Goal: Transaction & Acquisition: Purchase product/service

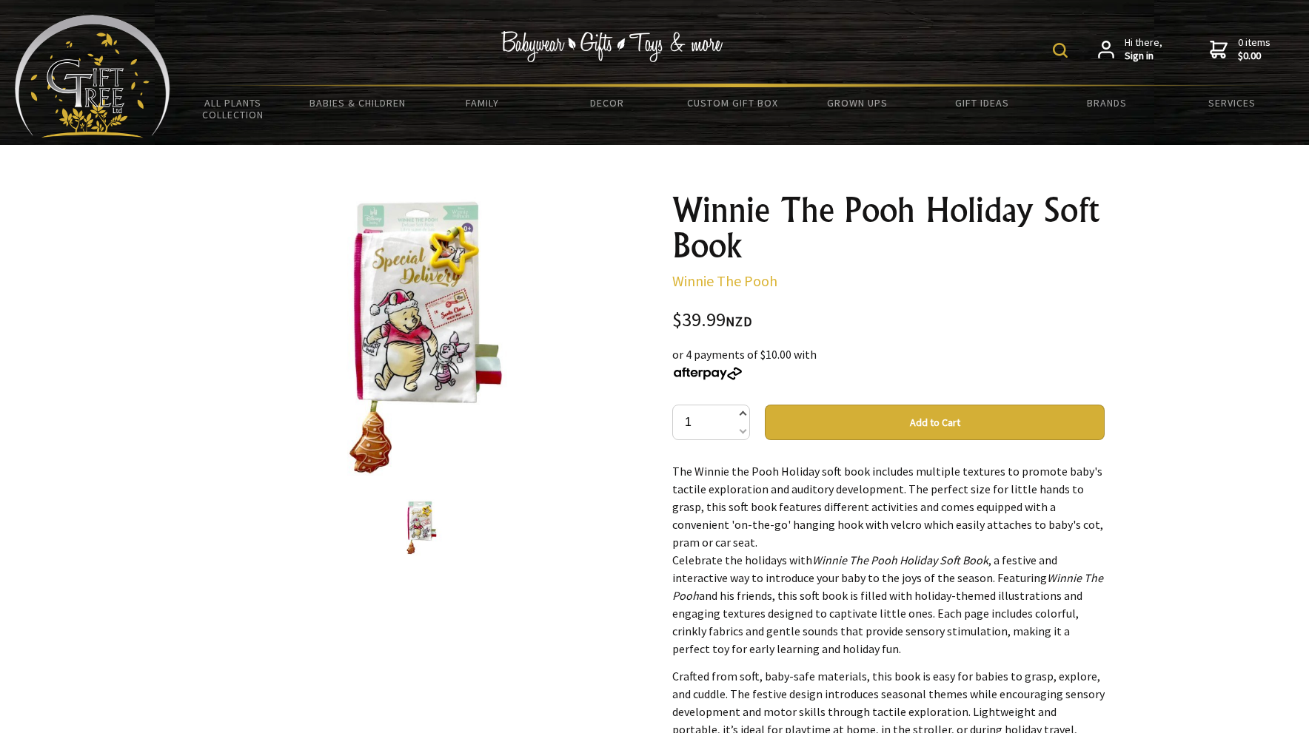
click at [745, 416] on span at bounding box center [742, 415] width 7 height 18
click at [747, 417] on input "2" at bounding box center [711, 423] width 78 height 36
click at [845, 426] on button "Add to Cart" at bounding box center [935, 423] width 340 height 36
click at [745, 414] on span at bounding box center [742, 415] width 7 height 18
type input "3"
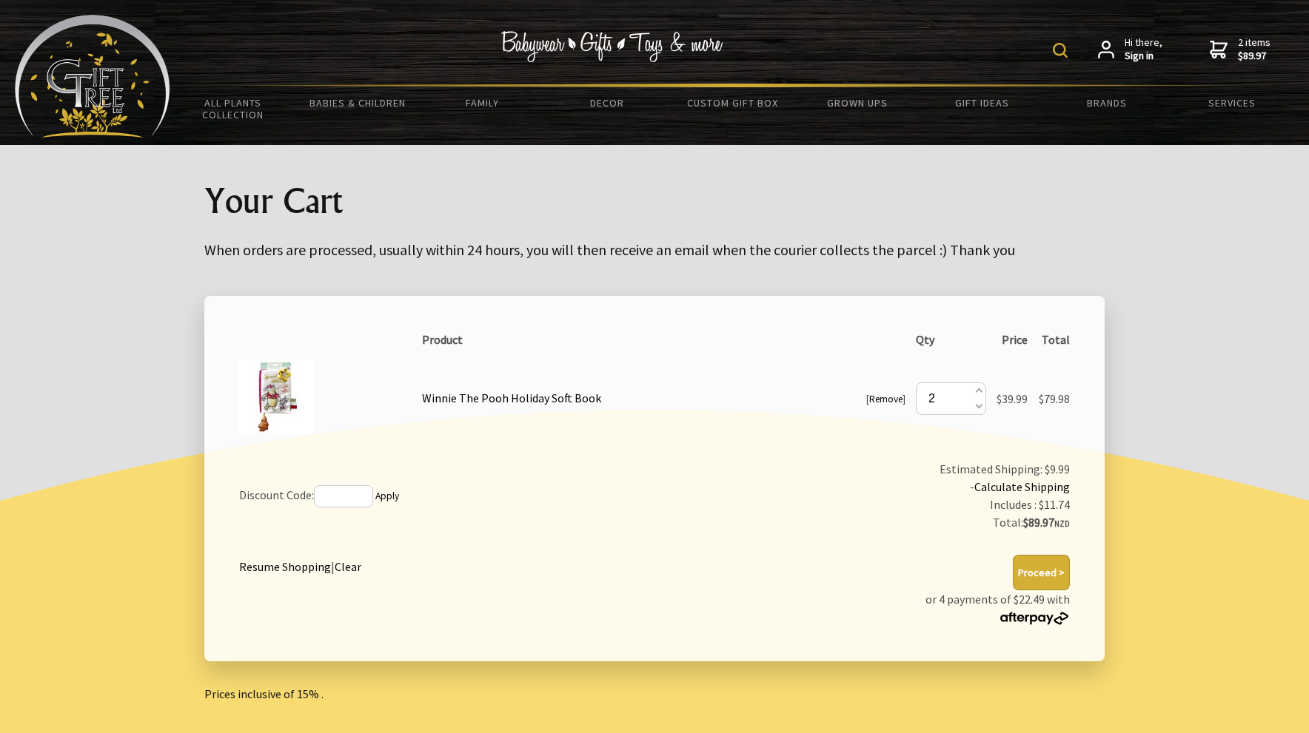
click at [1038, 570] on button "Proceed >" at bounding box center [1041, 573] width 57 height 36
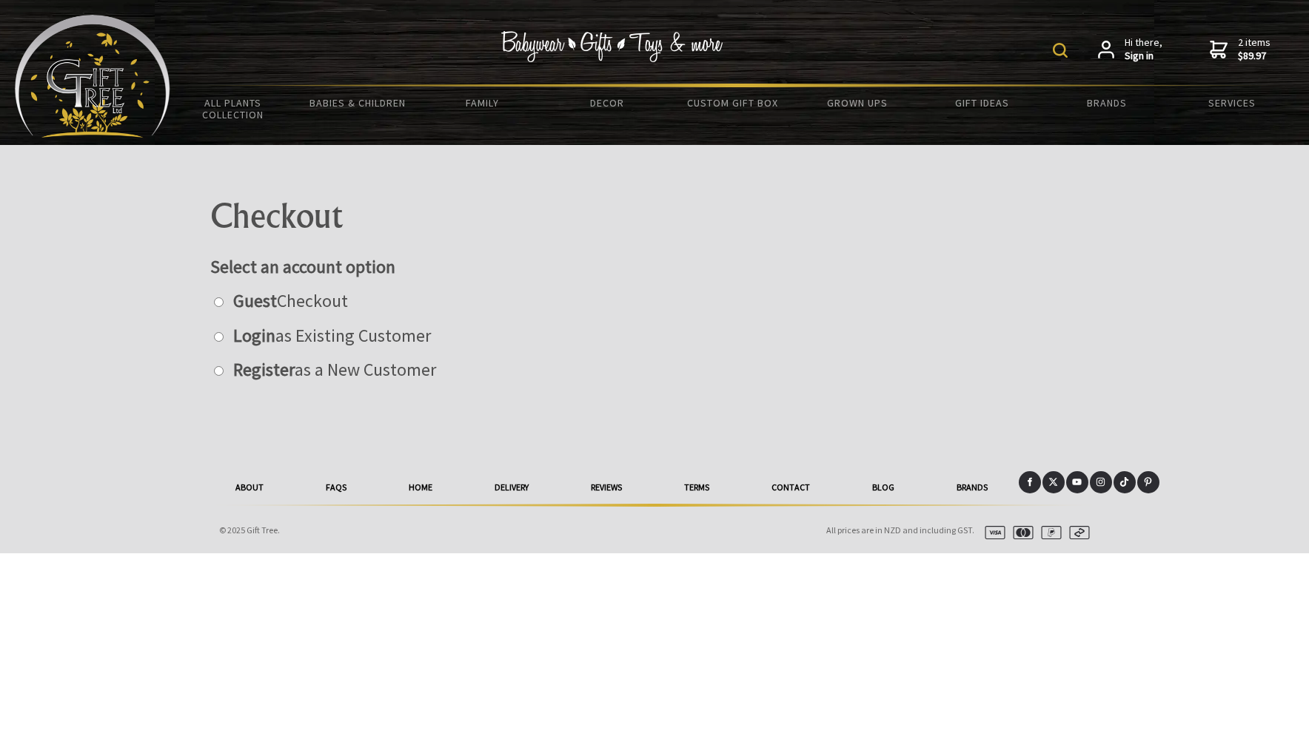
click at [215, 302] on input "radio" at bounding box center [219, 303] width 10 height 10
radio input "true"
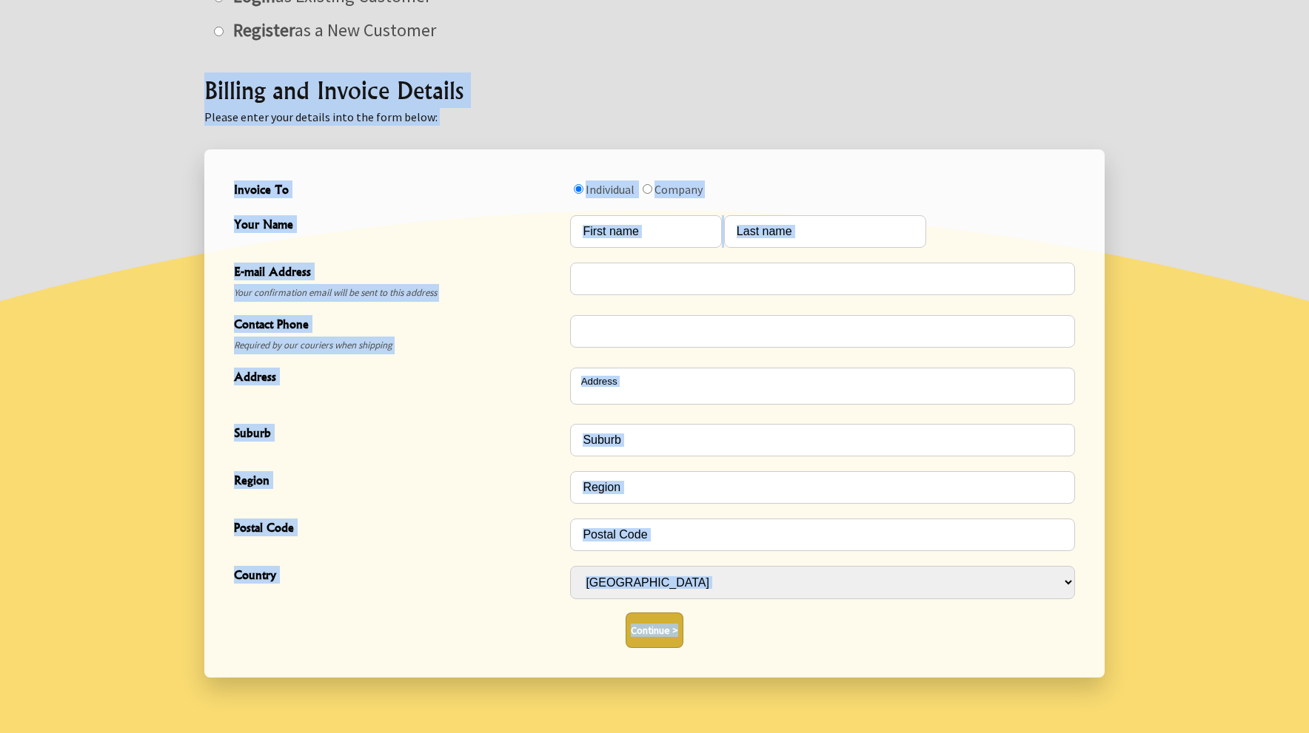
scroll to position [434, 0]
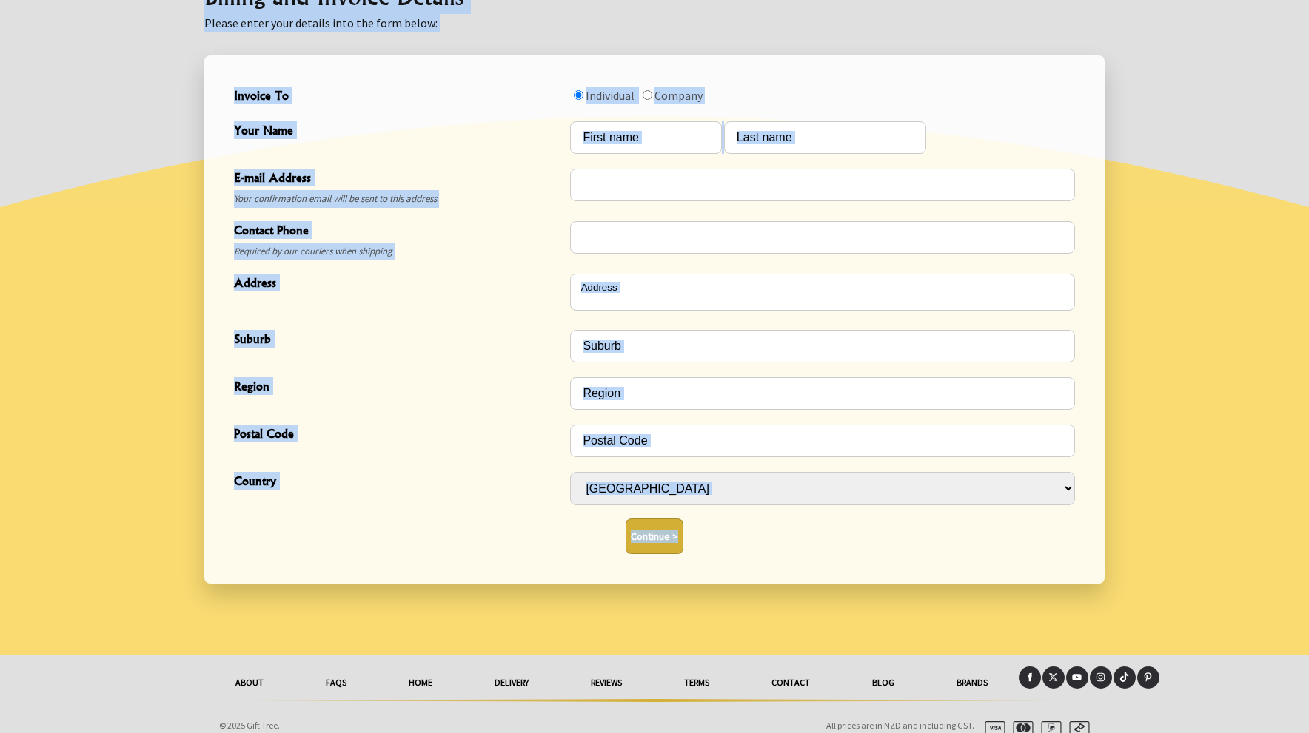
drag, startPoint x: 1166, startPoint y: 560, endPoint x: 1166, endPoint y: 711, distance: 151.0
click at [1165, 718] on body "Hi there, Sign in 2 items $89.97 All Plants Collection Shop by Category 4" and …" at bounding box center [654, 157] width 1309 height 1183
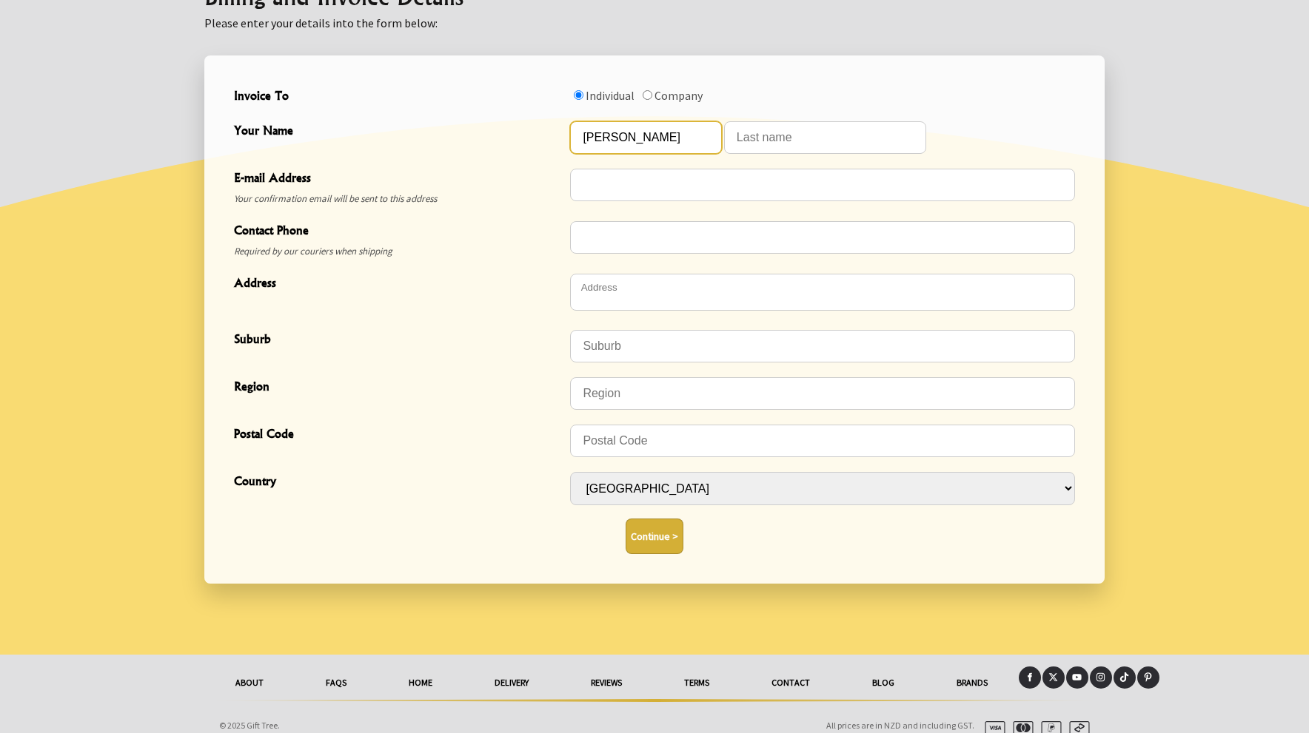
type input "PATRICIA"
type input "EKDAHL"
click at [578, 95] on input "Invoice To" at bounding box center [579, 95] width 10 height 10
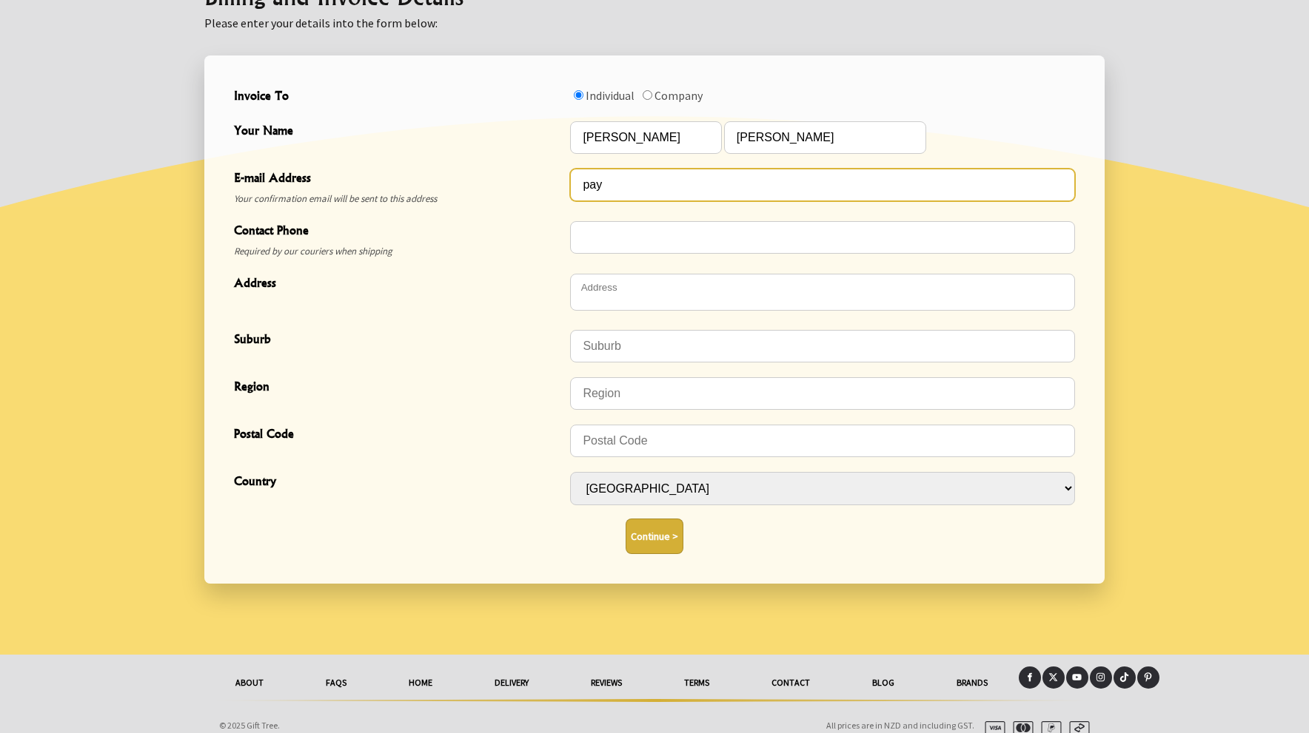
click at [597, 184] on input "pay" at bounding box center [822, 185] width 505 height 33
type input "patekdahl@gmail.com"
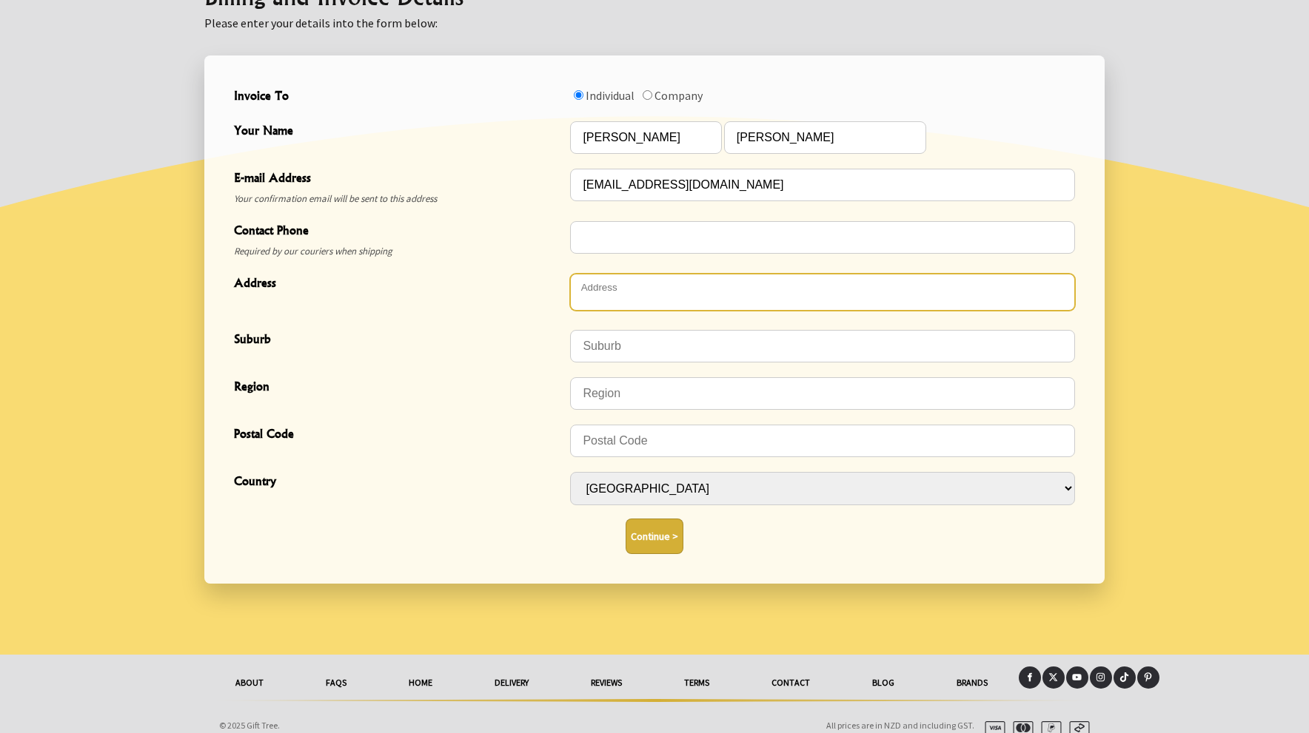
click at [598, 300] on textarea "Address" at bounding box center [822, 292] width 505 height 37
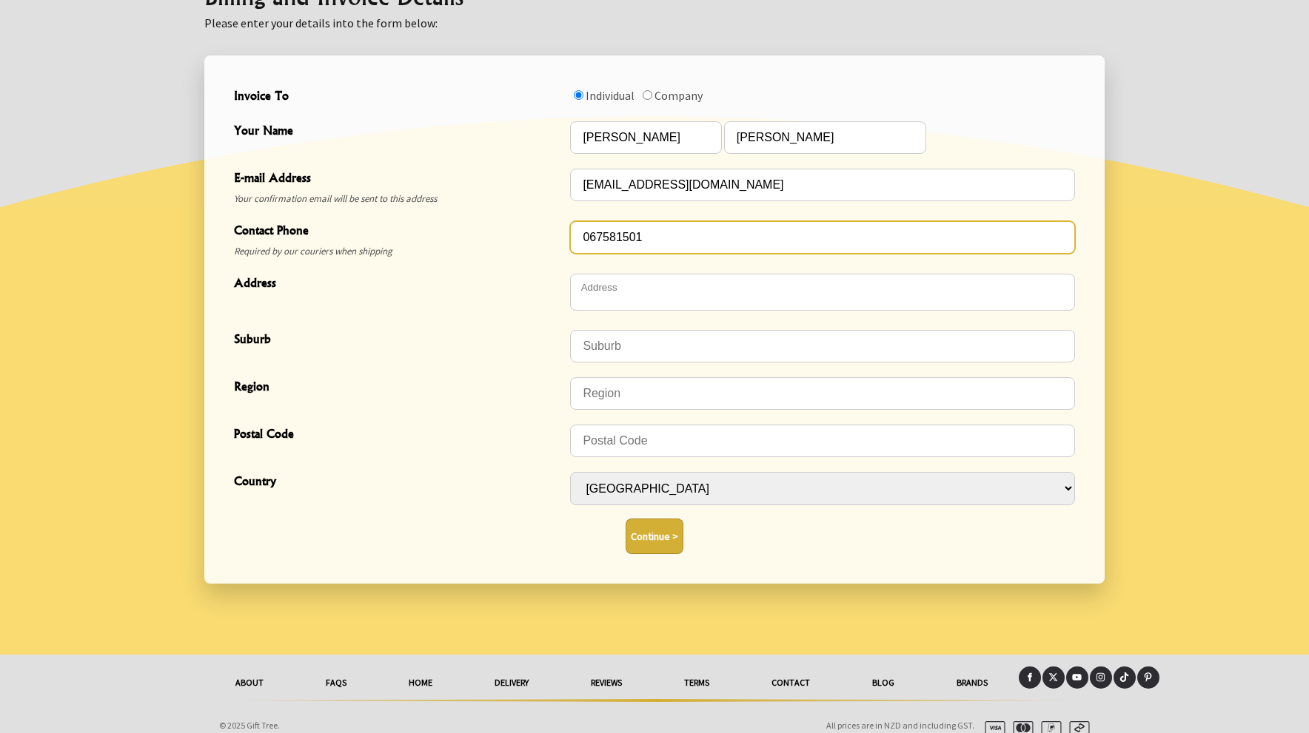
type input "067581501"
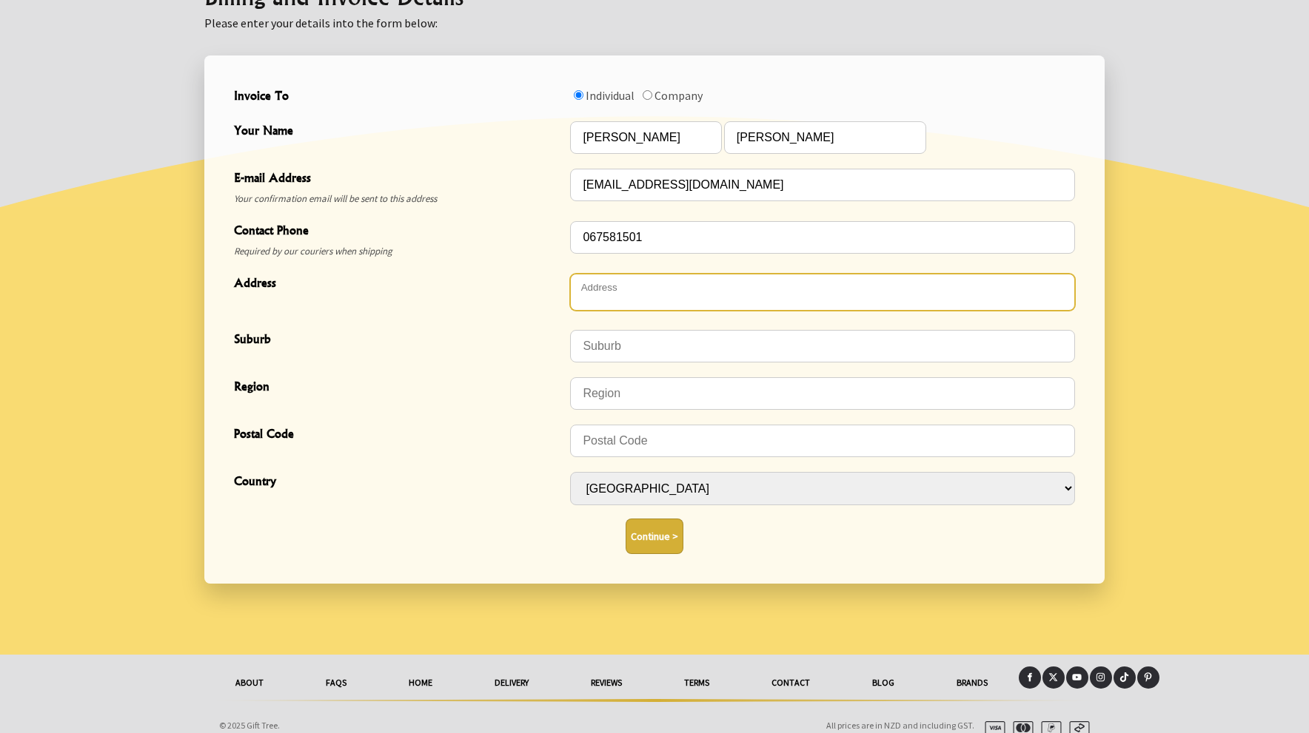
click at [593, 295] on textarea "Address" at bounding box center [822, 292] width 505 height 37
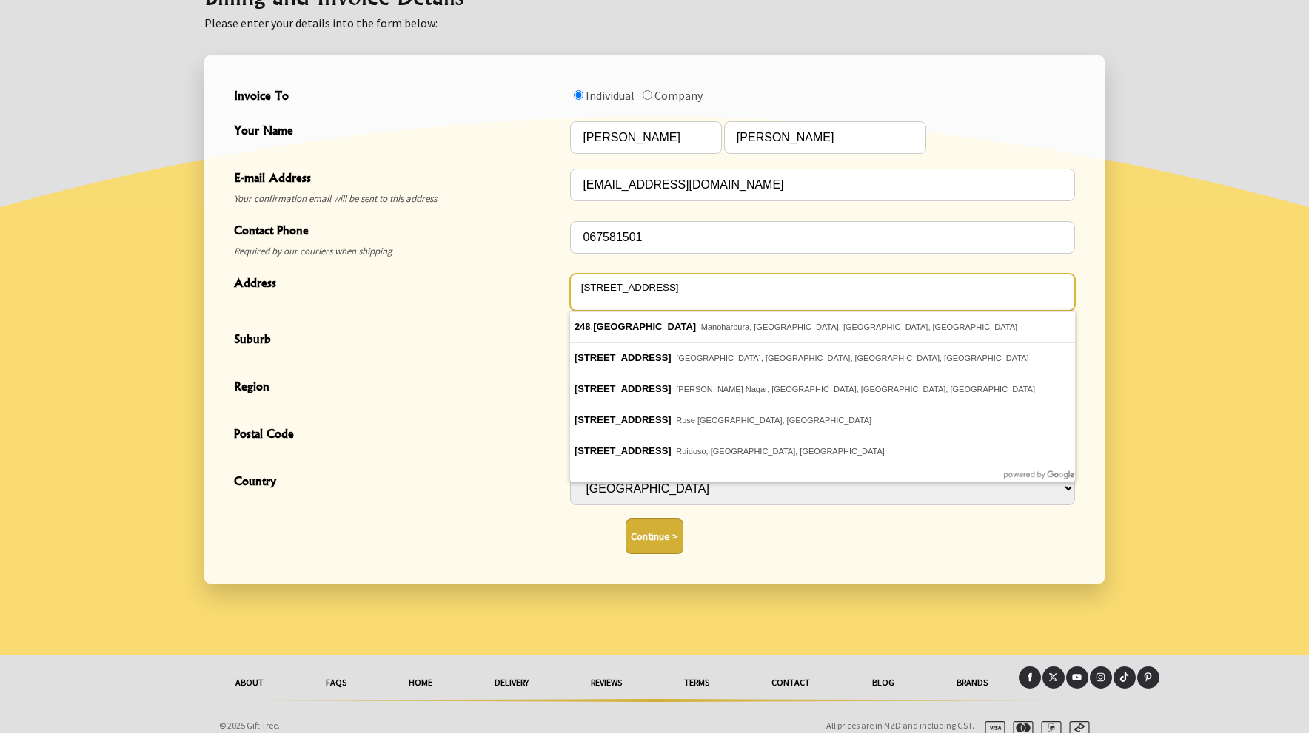
drag, startPoint x: 673, startPoint y: 282, endPoint x: 605, endPoint y: 287, distance: 67.6
click at [605, 287] on textarea "248 Junction road, r" at bounding box center [822, 292] width 505 height 37
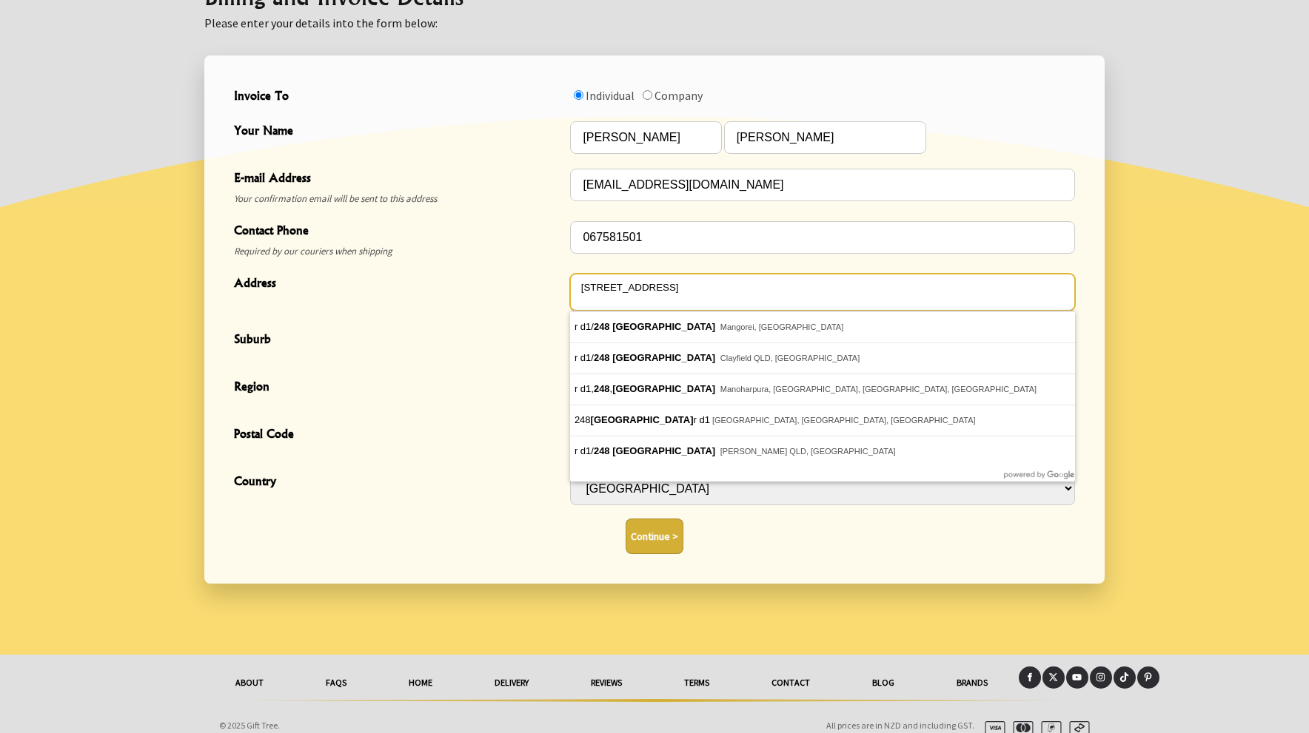
type textarea "248 JUNCTION ROAD, R.D1"
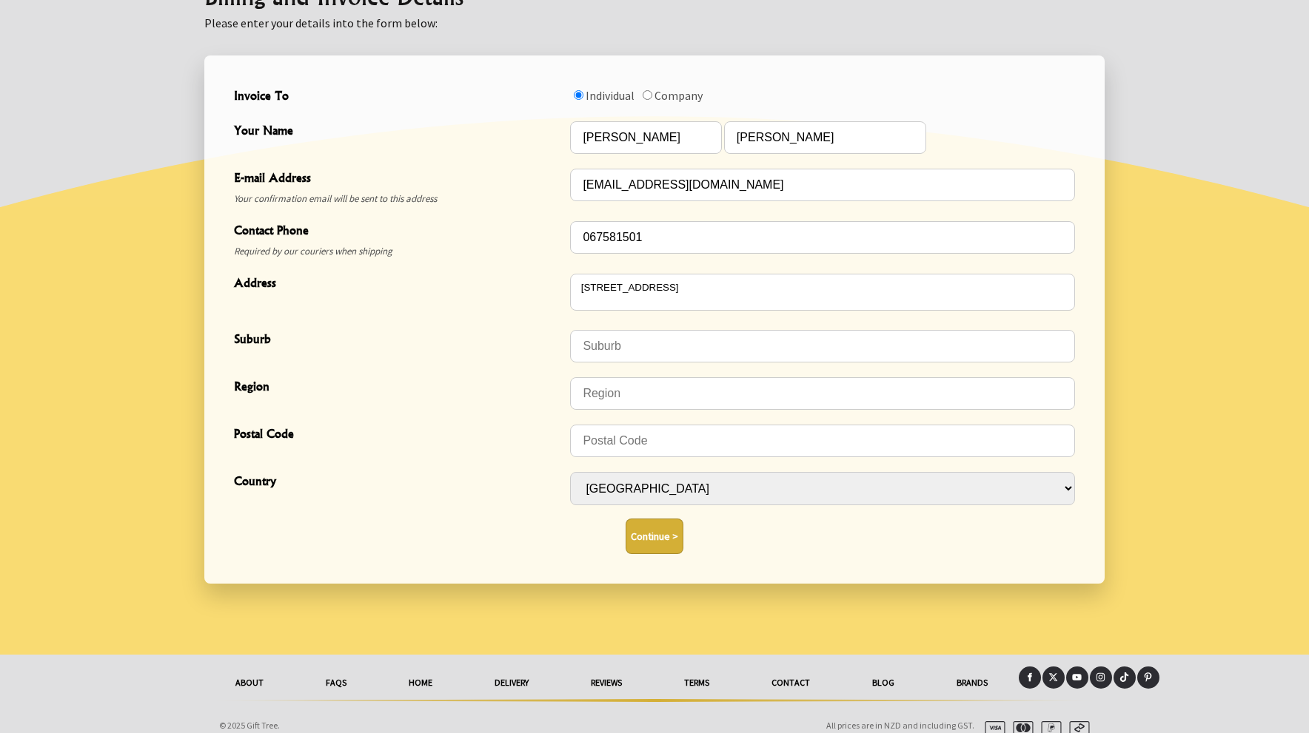
click at [1223, 516] on div at bounding box center [654, 311] width 1309 height 688
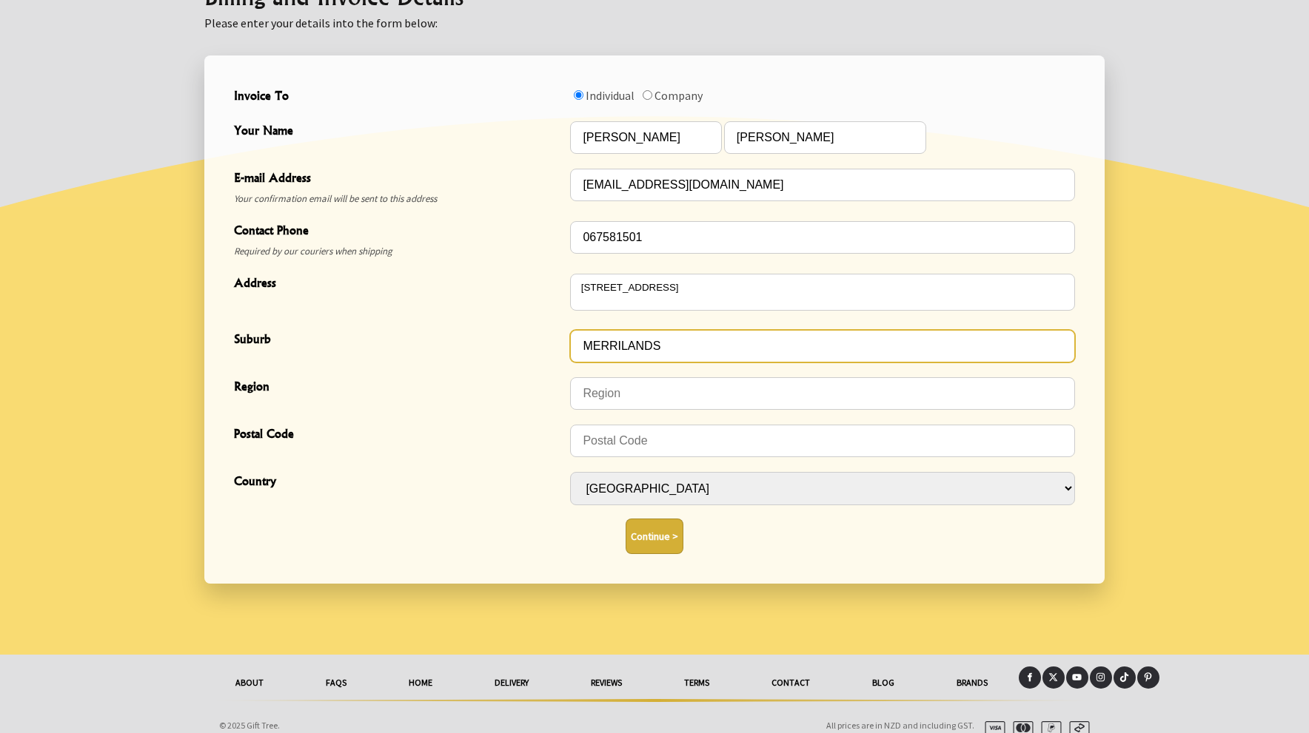
type input "MERRILANDS"
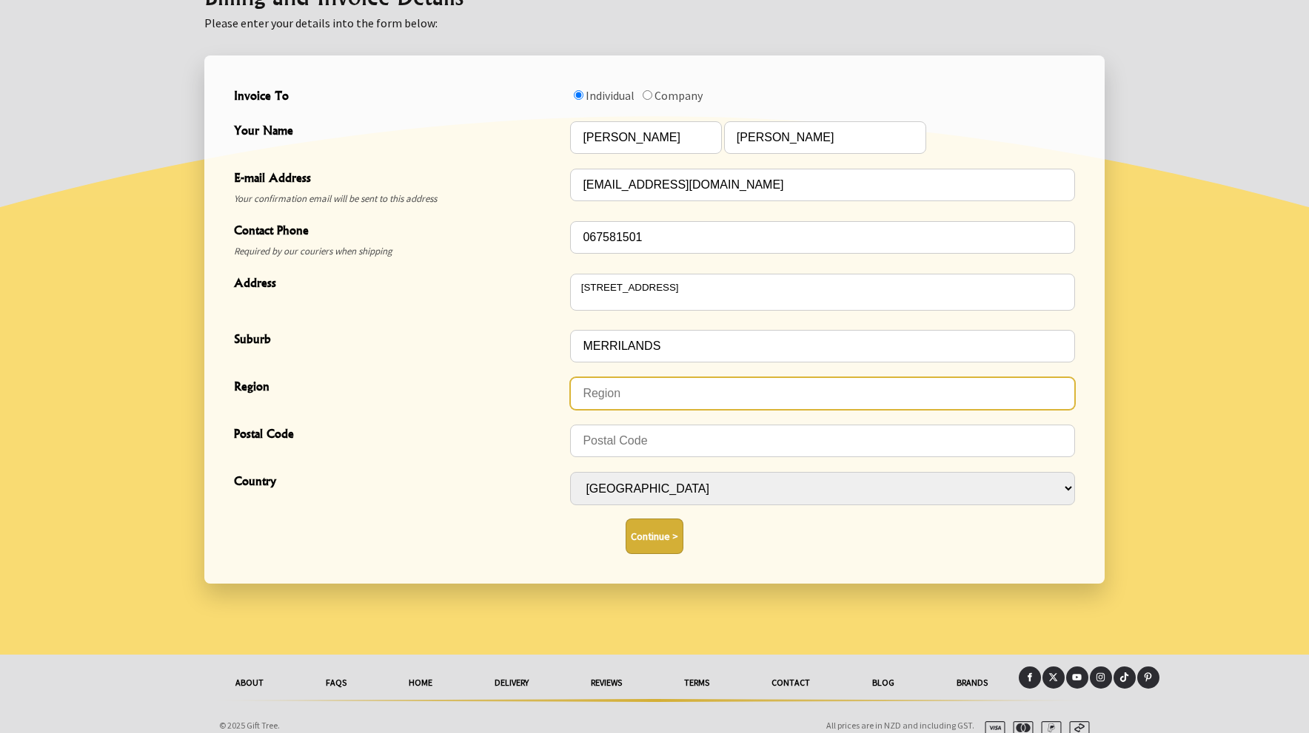
click at [589, 393] on input "Region" at bounding box center [822, 393] width 505 height 33
type input "NEW PLYMOUTH TARANAKI"
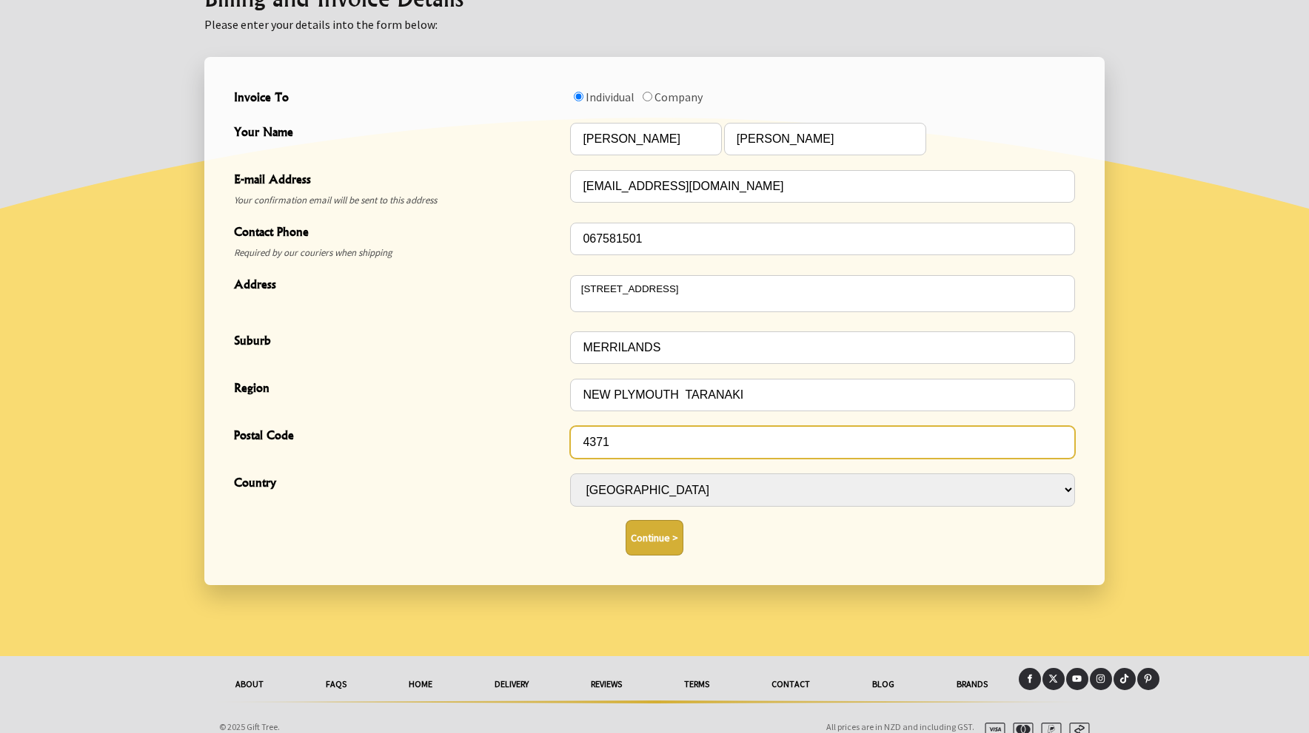
type input "4371"
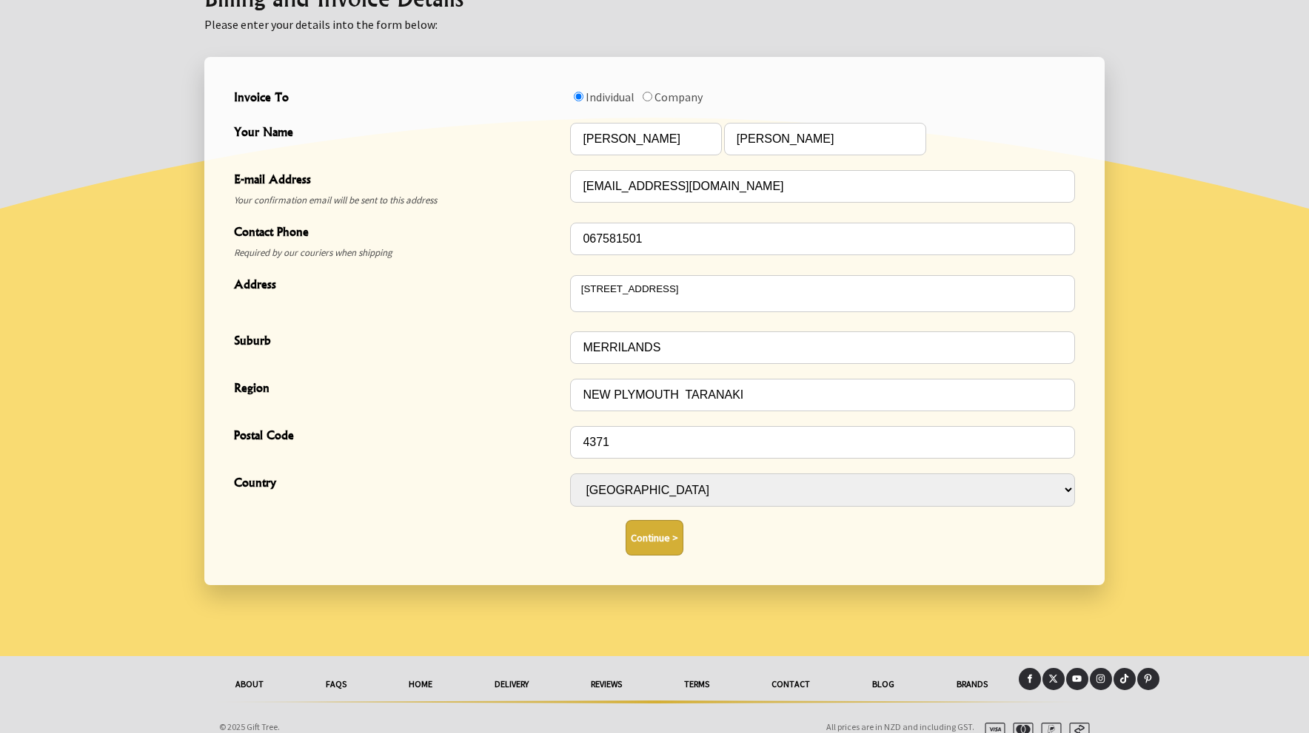
scroll to position [429, 0]
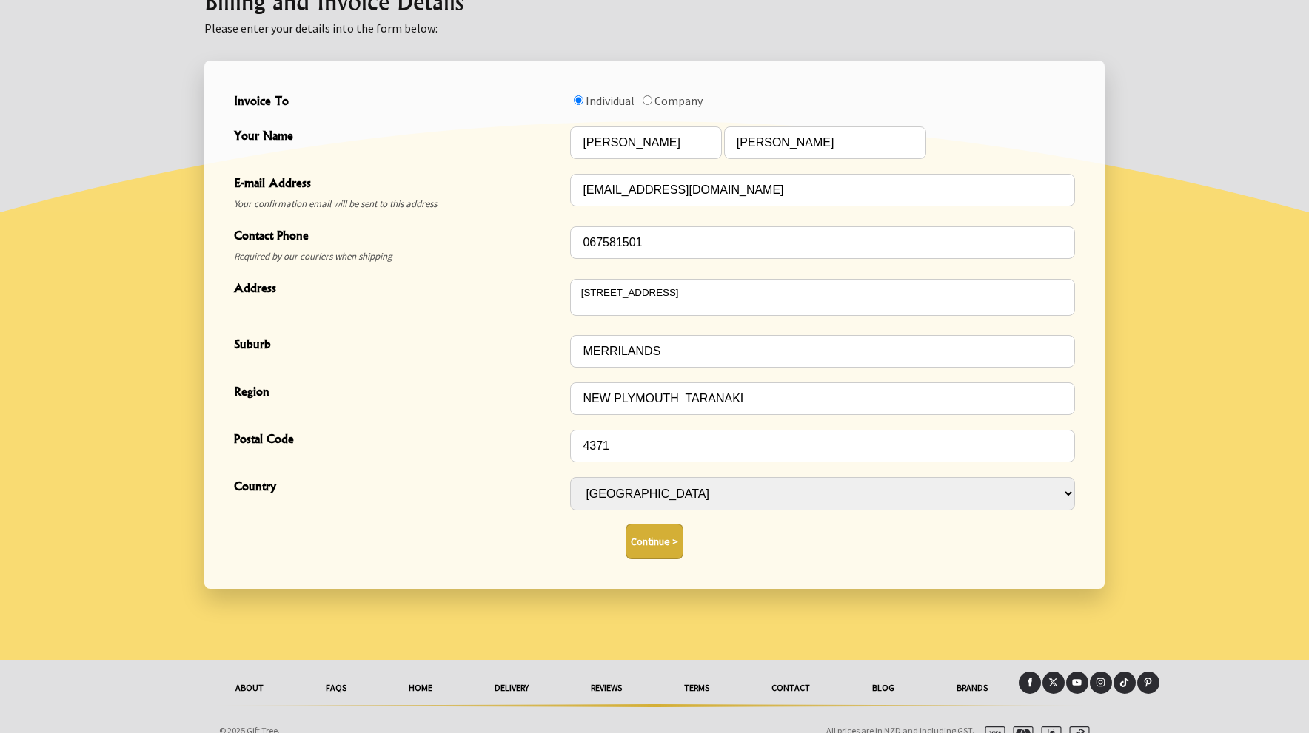
click at [645, 524] on button "Continue >" at bounding box center [654, 542] width 58 height 36
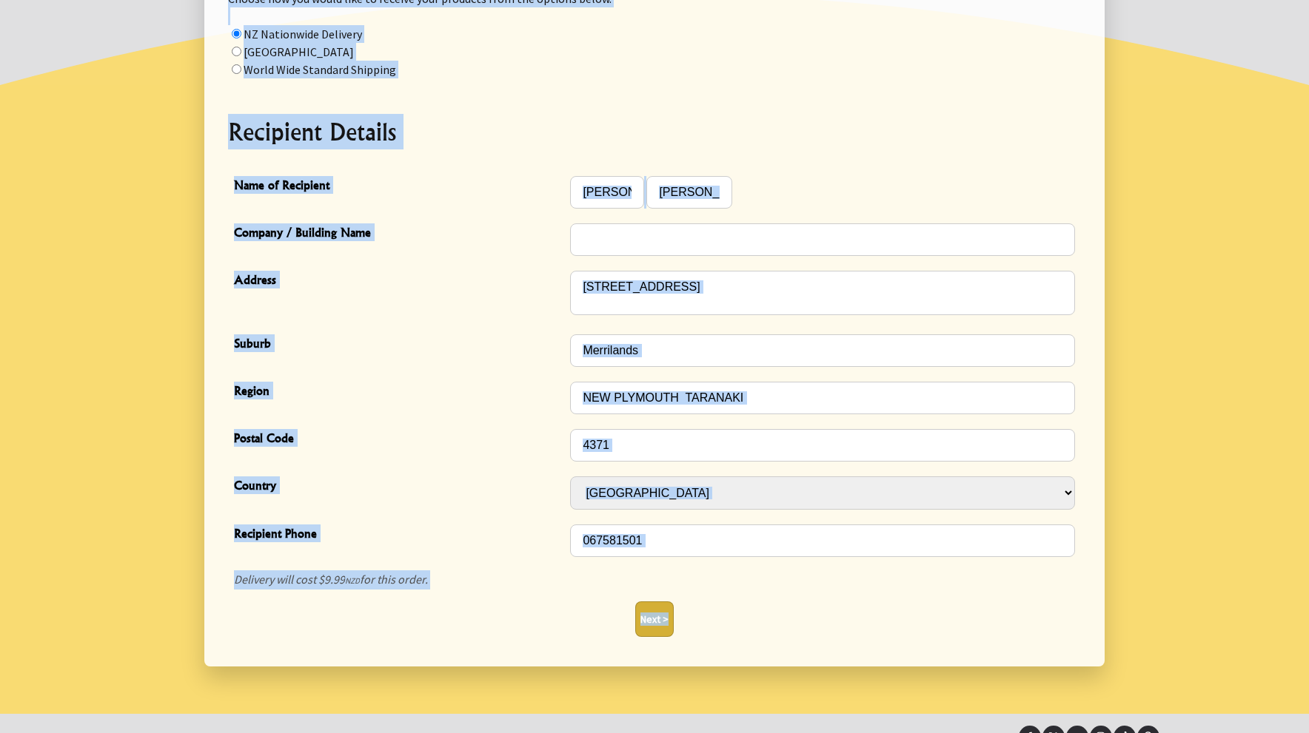
scroll to position [362, 0]
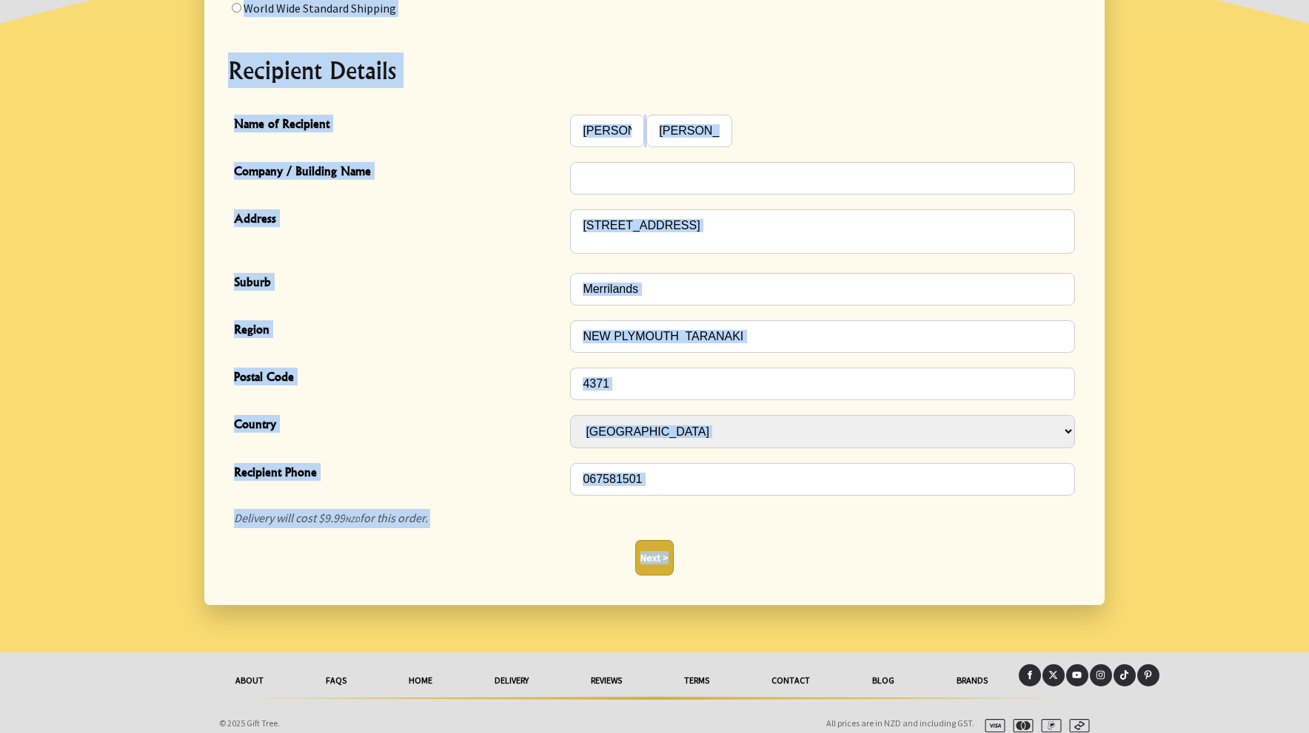
drag, startPoint x: 1245, startPoint y: 491, endPoint x: 1160, endPoint y: 688, distance: 214.5
click at [1160, 688] on body "Hi Patricia, View profile 2 items $89.97 All Plants Collection Shop by Category…" at bounding box center [654, 192] width 1309 height 1109
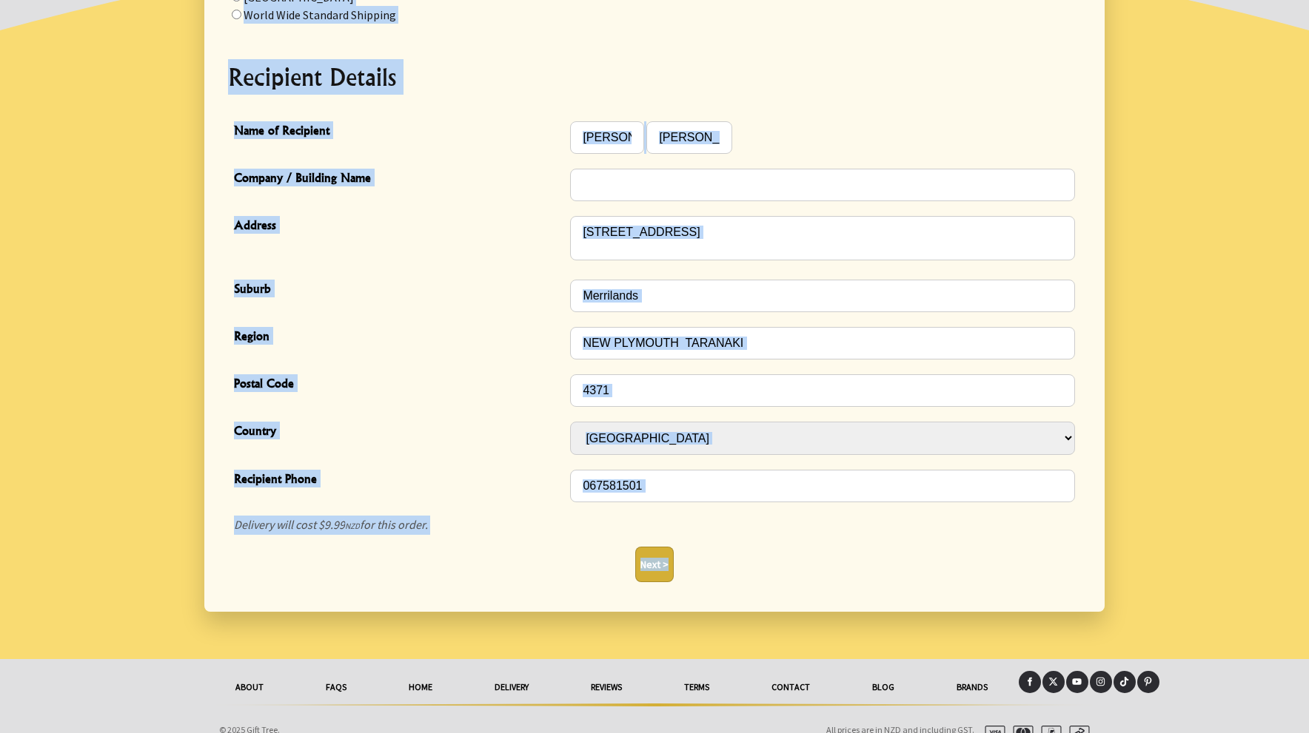
scroll to position [350, 0]
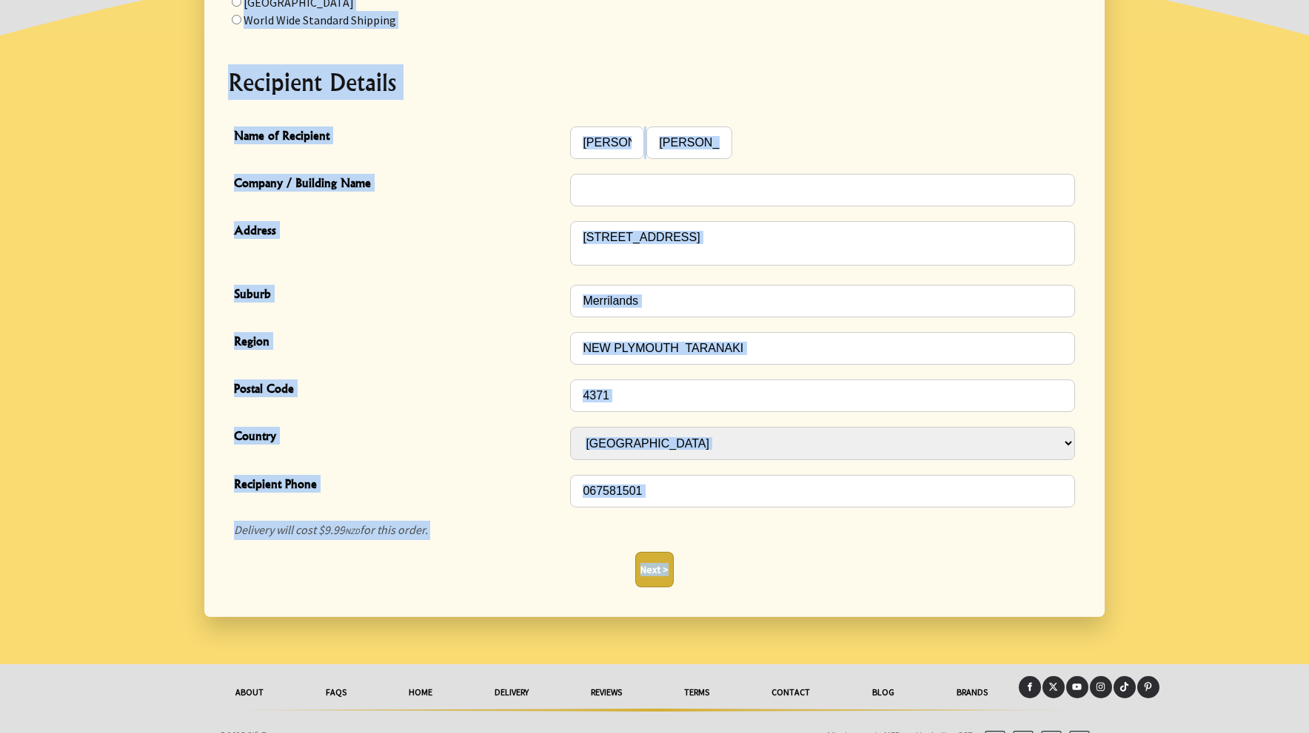
click at [657, 552] on button "Next >" at bounding box center [654, 570] width 38 height 36
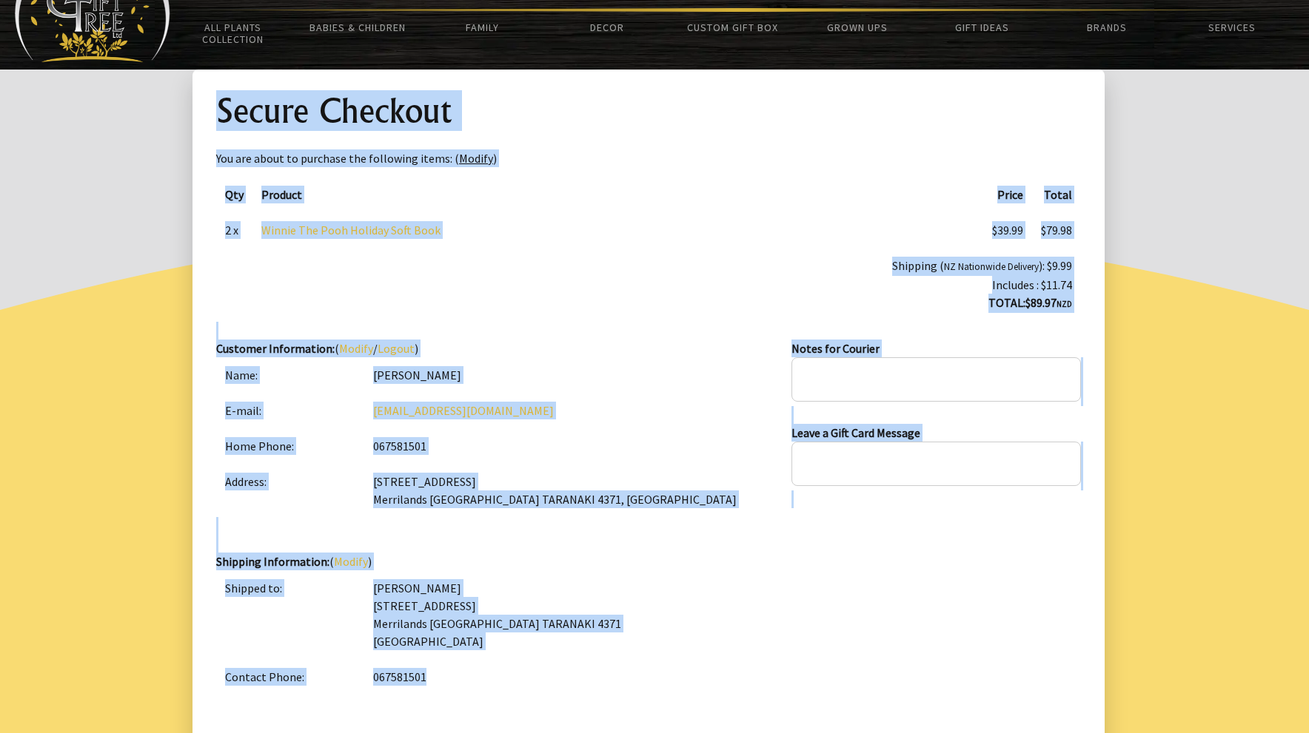
drag, startPoint x: 1172, startPoint y: 617, endPoint x: 1049, endPoint y: 742, distance: 175.9
click at [1049, 733] on html "Hi Patricia, View profile 2 items $89.97 All Plants Collection Shop by Category…" at bounding box center [654, 567] width 1309 height 1284
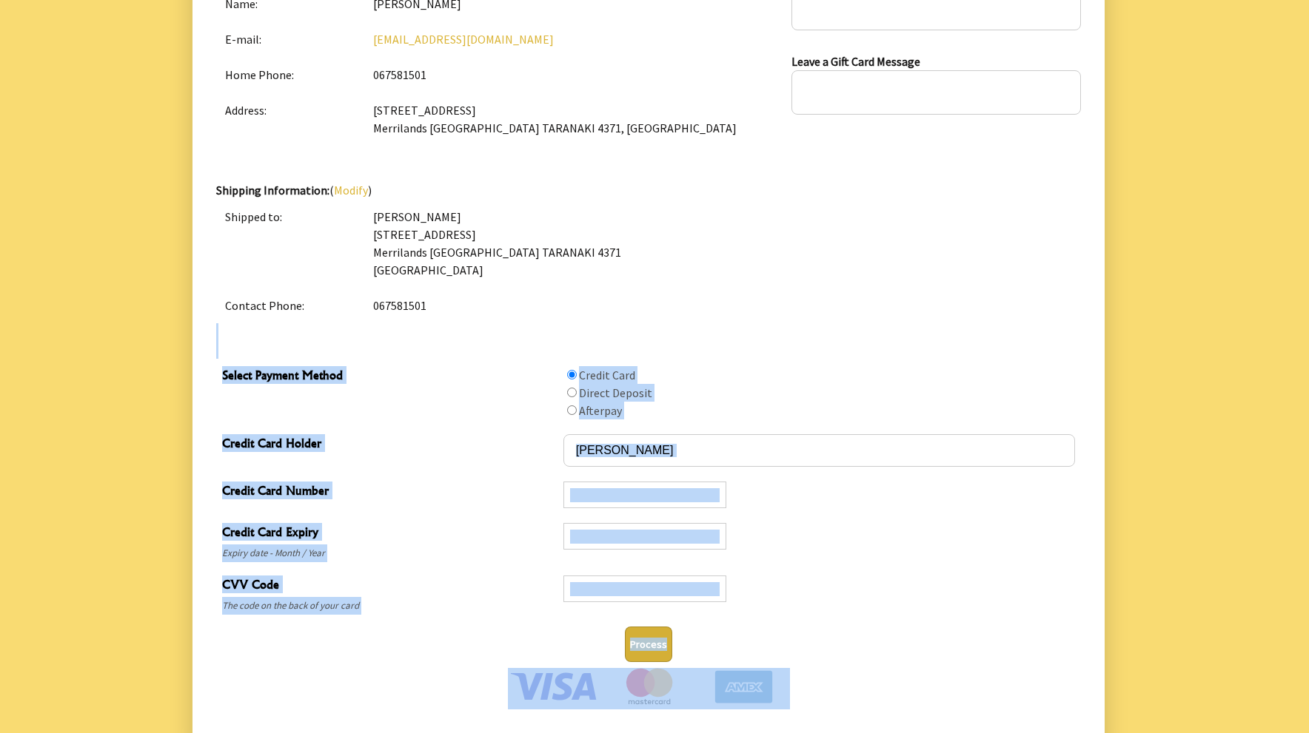
scroll to position [551, 0]
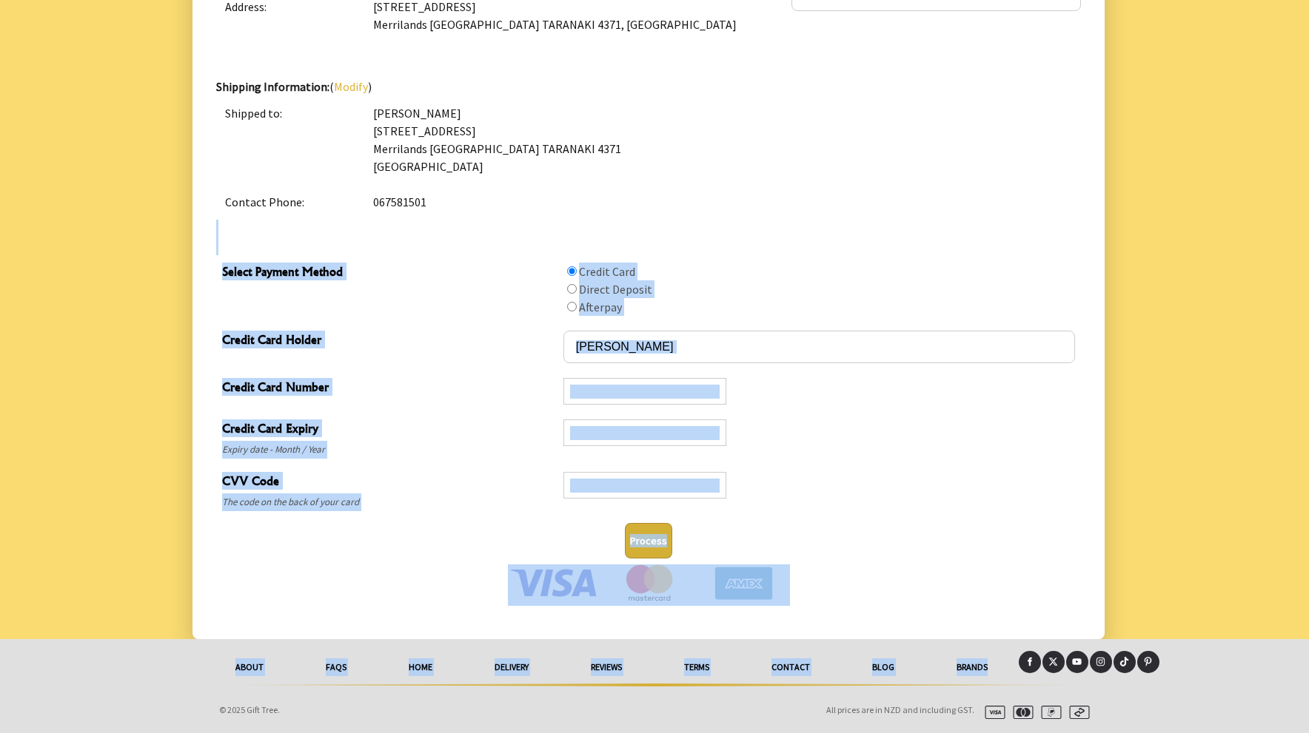
drag, startPoint x: 1059, startPoint y: 608, endPoint x: 985, endPoint y: 673, distance: 98.1
click at [981, 676] on body "Hi Patricia, View profile 2 items $89.97 All Plants Collection Shop by Category…" at bounding box center [654, 91] width 1309 height 1284
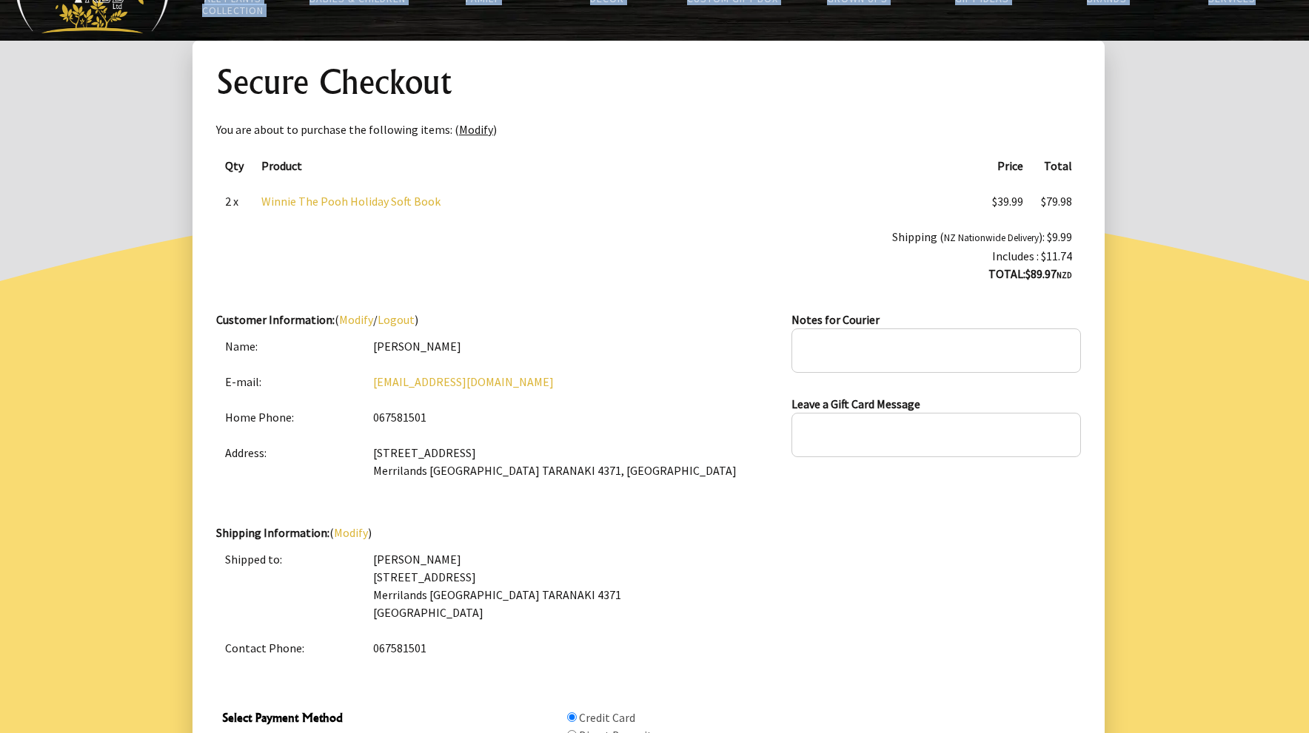
scroll to position [0, 0]
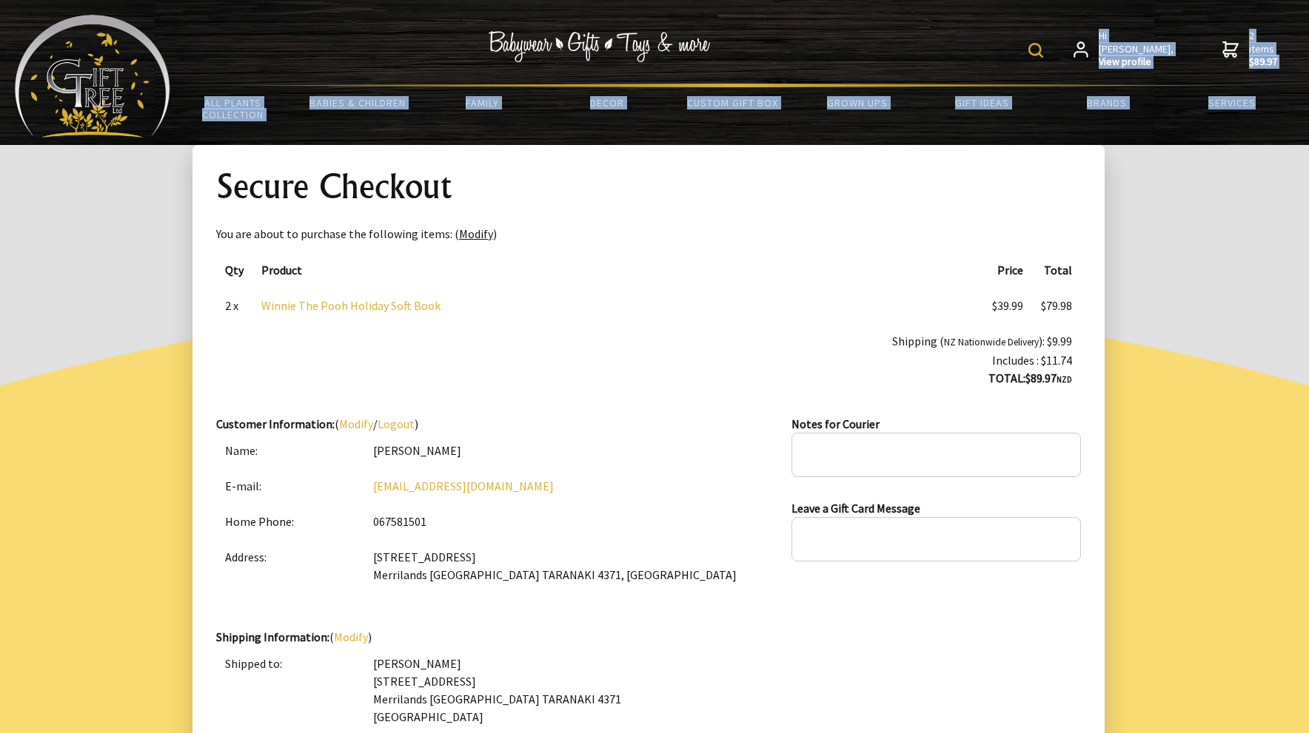
drag, startPoint x: 1172, startPoint y: 221, endPoint x: 1143, endPoint y: -95, distance: 318.2
click at [1143, 0] on html "Hi Patricia, View profile 2 items $89.97 All Plants Collection Shop by Category…" at bounding box center [654, 642] width 1309 height 1284
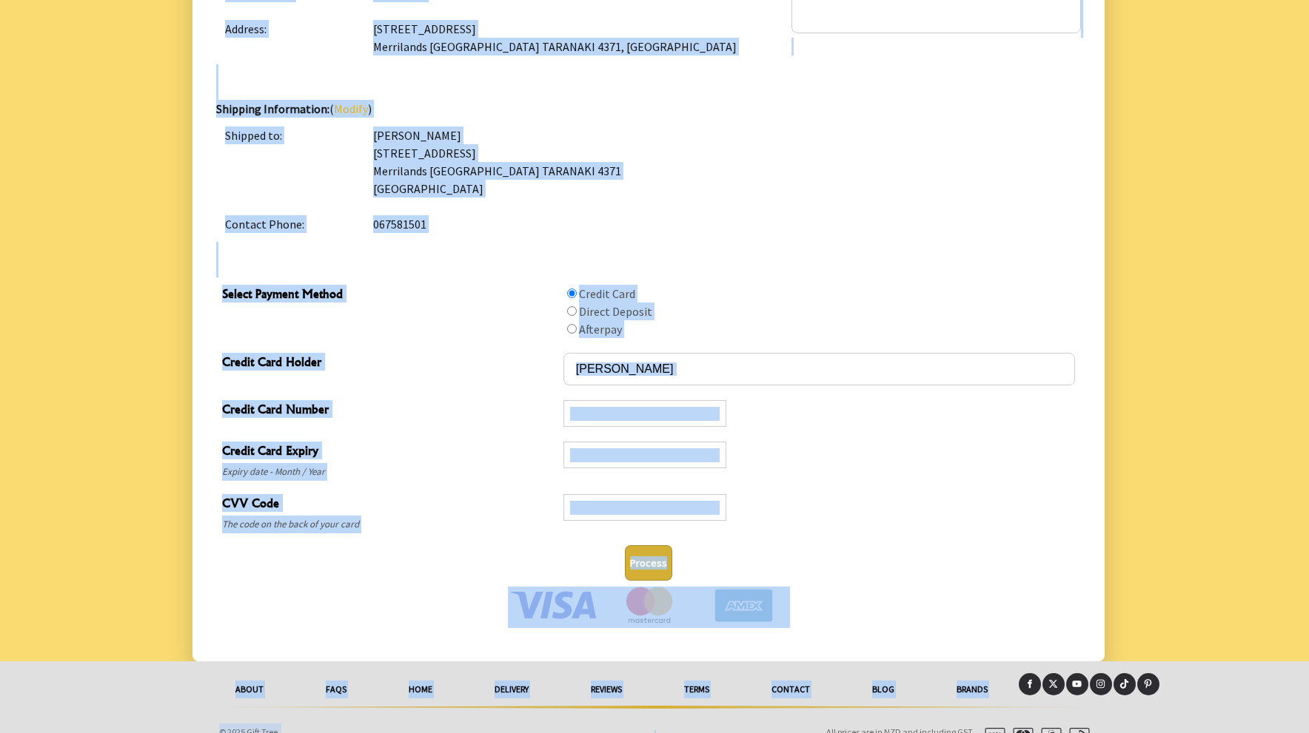
scroll to position [551, 0]
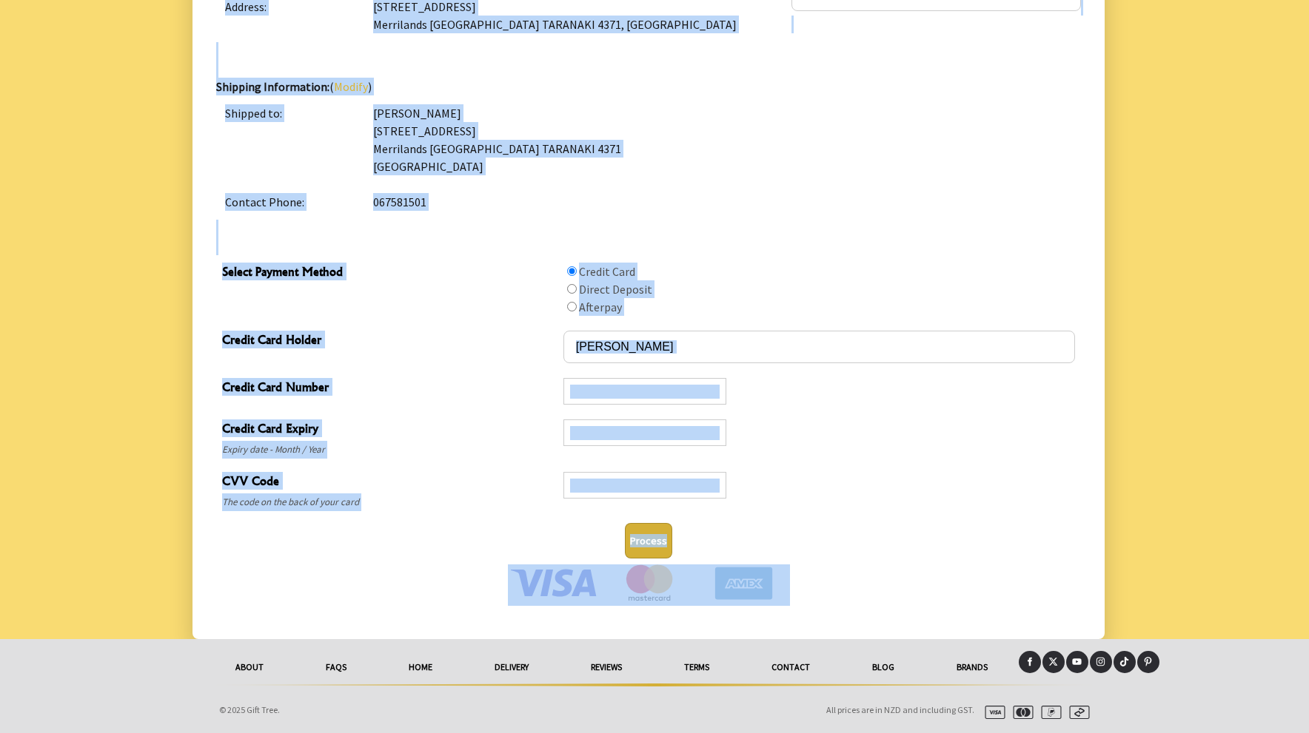
drag, startPoint x: 1249, startPoint y: 579, endPoint x: 1110, endPoint y: 560, distance: 140.4
click at [1228, 634] on div at bounding box center [654, 116] width 1309 height 1045
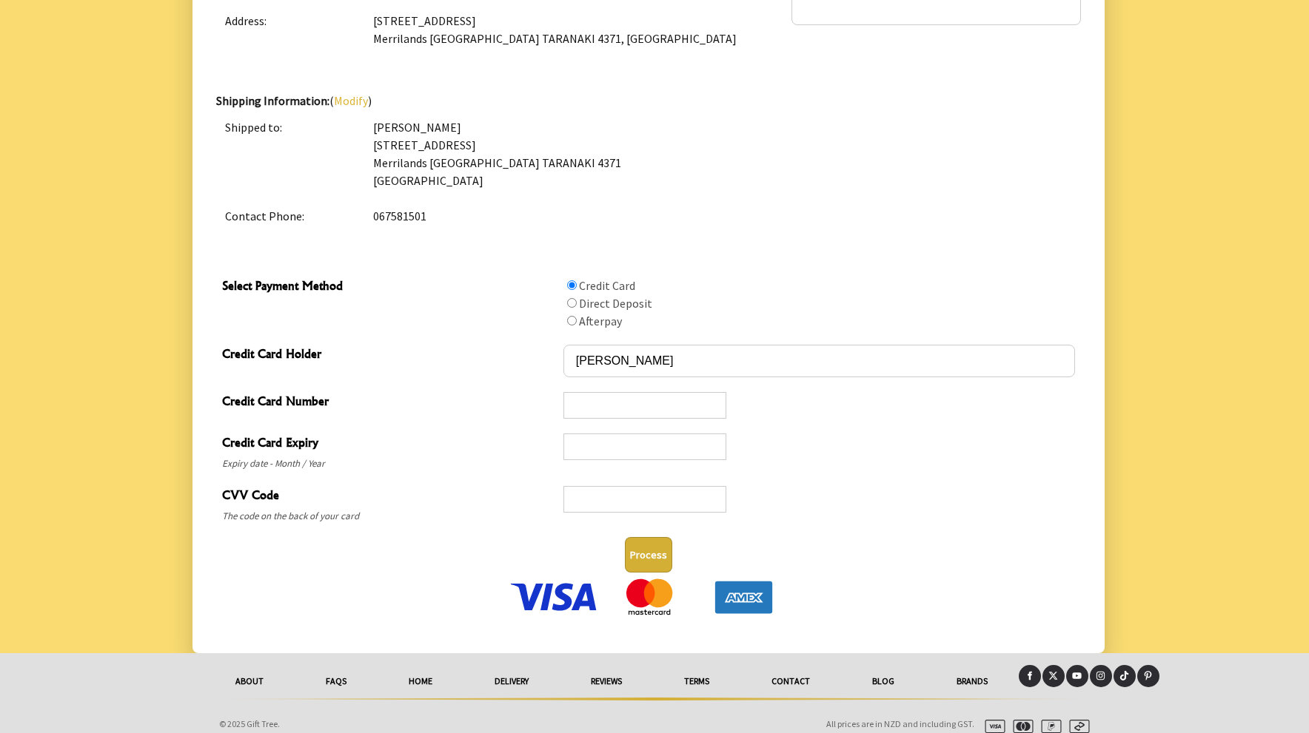
scroll to position [538, 0]
click at [651, 555] on button "Process" at bounding box center [648, 554] width 47 height 36
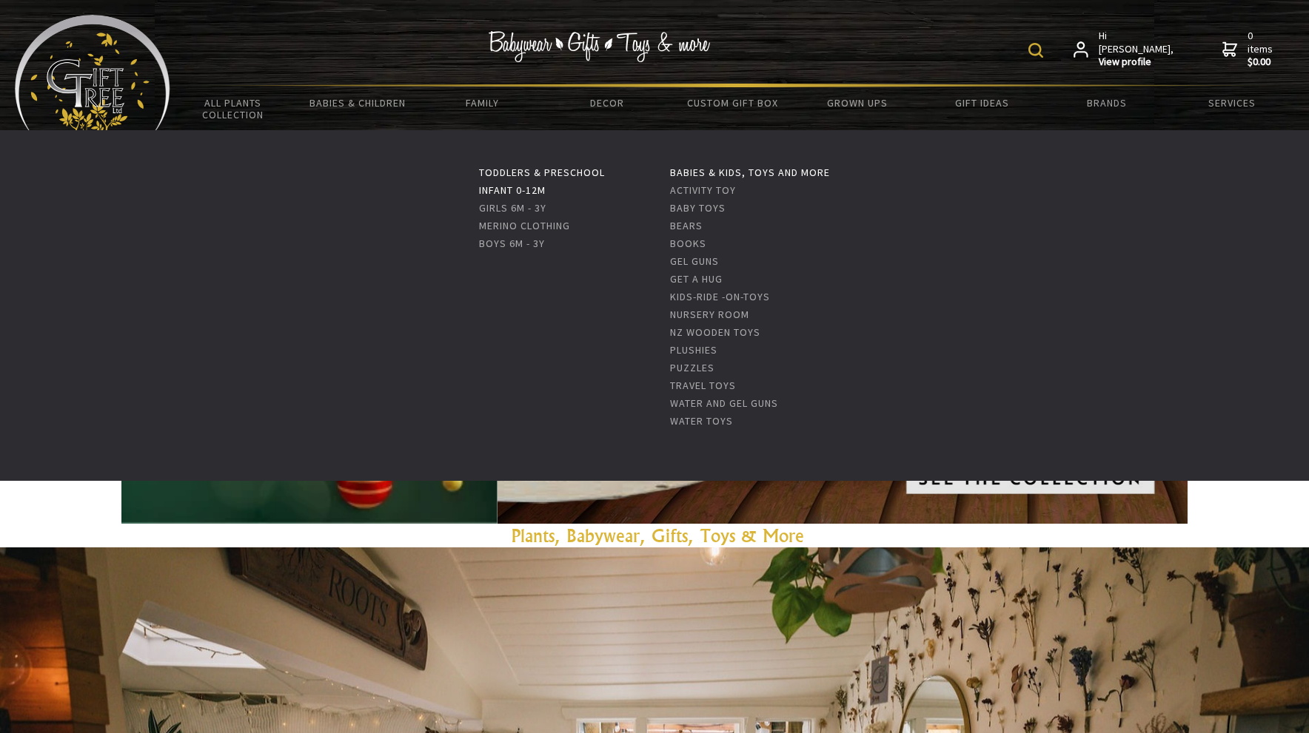
click at [493, 190] on link "Infant 0-12m" at bounding box center [512, 190] width 67 height 13
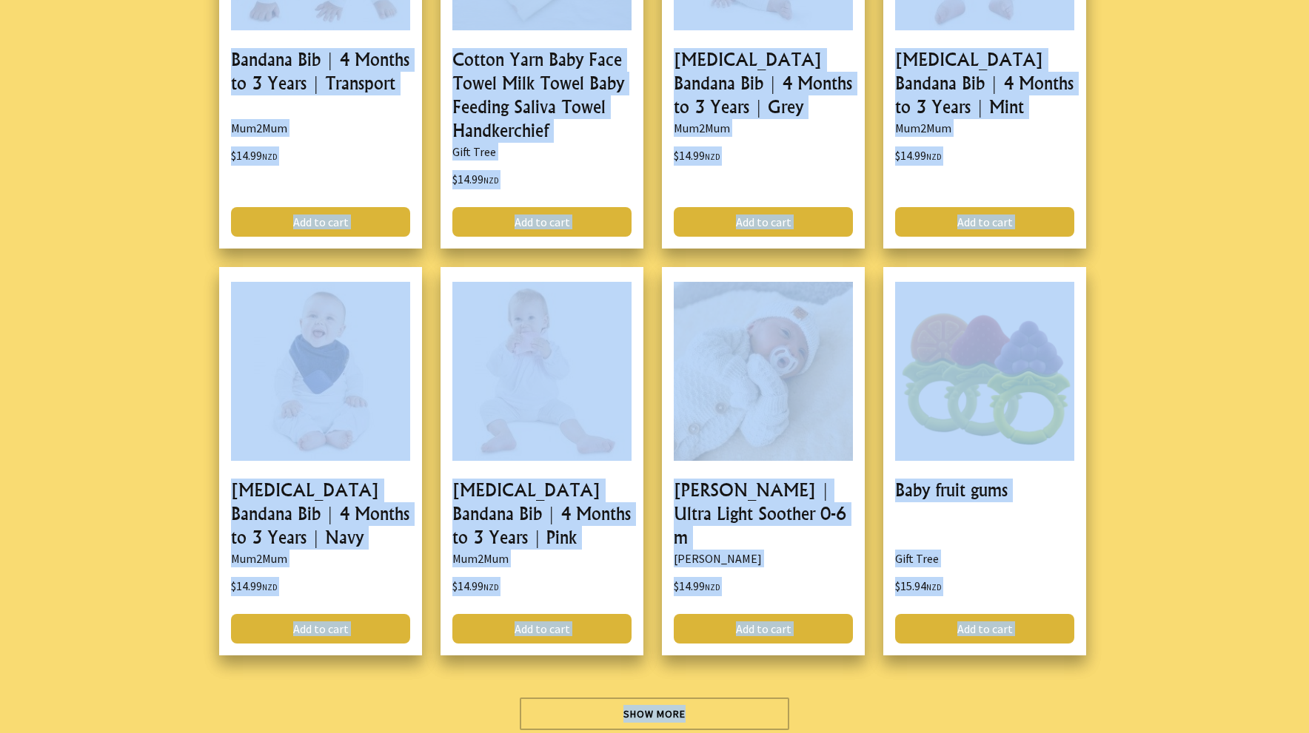
scroll to position [3875, 0]
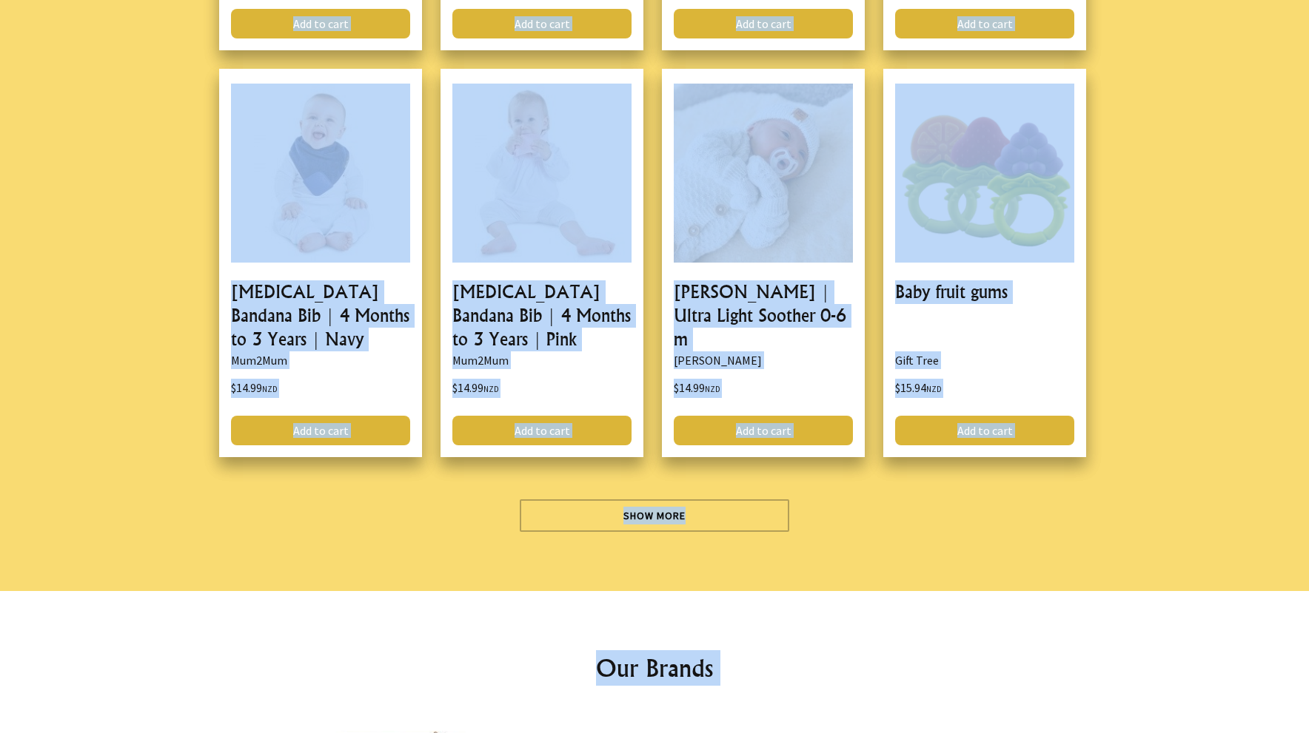
drag, startPoint x: 1256, startPoint y: 397, endPoint x: 1231, endPoint y: 739, distance: 342.1
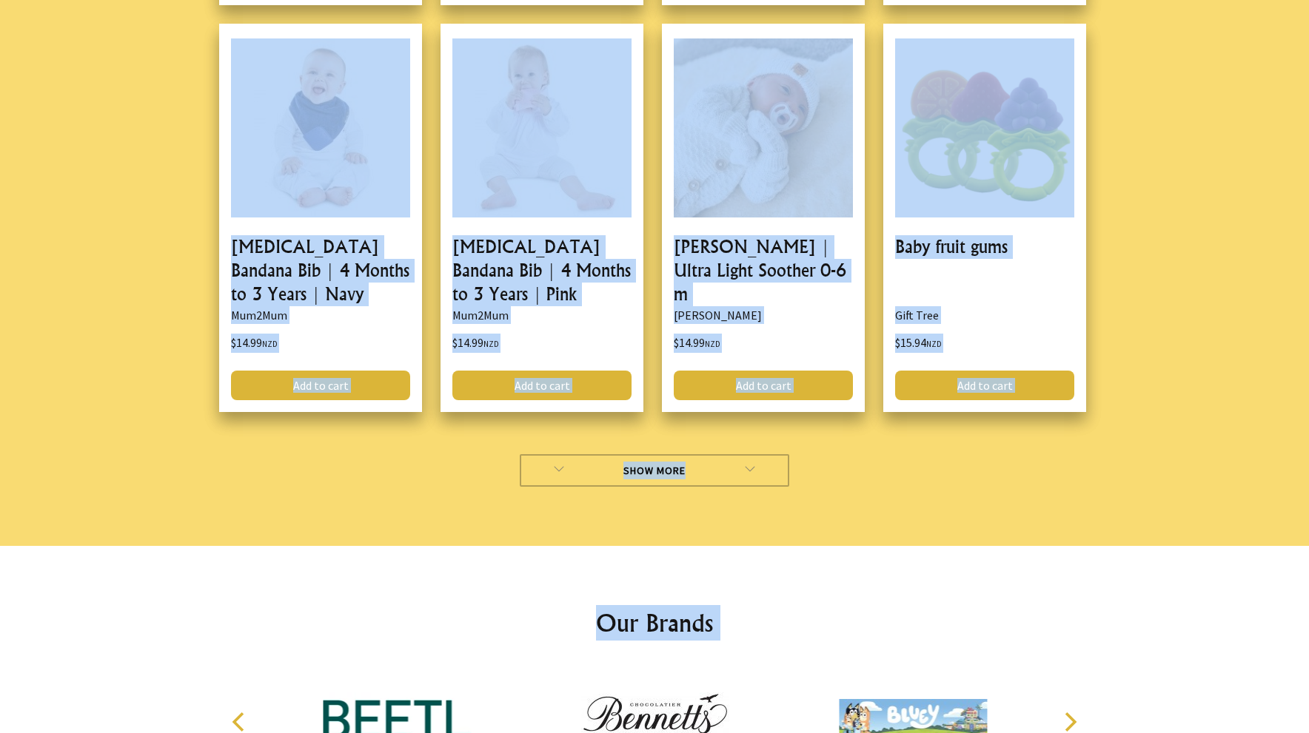
click at [667, 480] on link "Show More" at bounding box center [655, 470] width 270 height 33
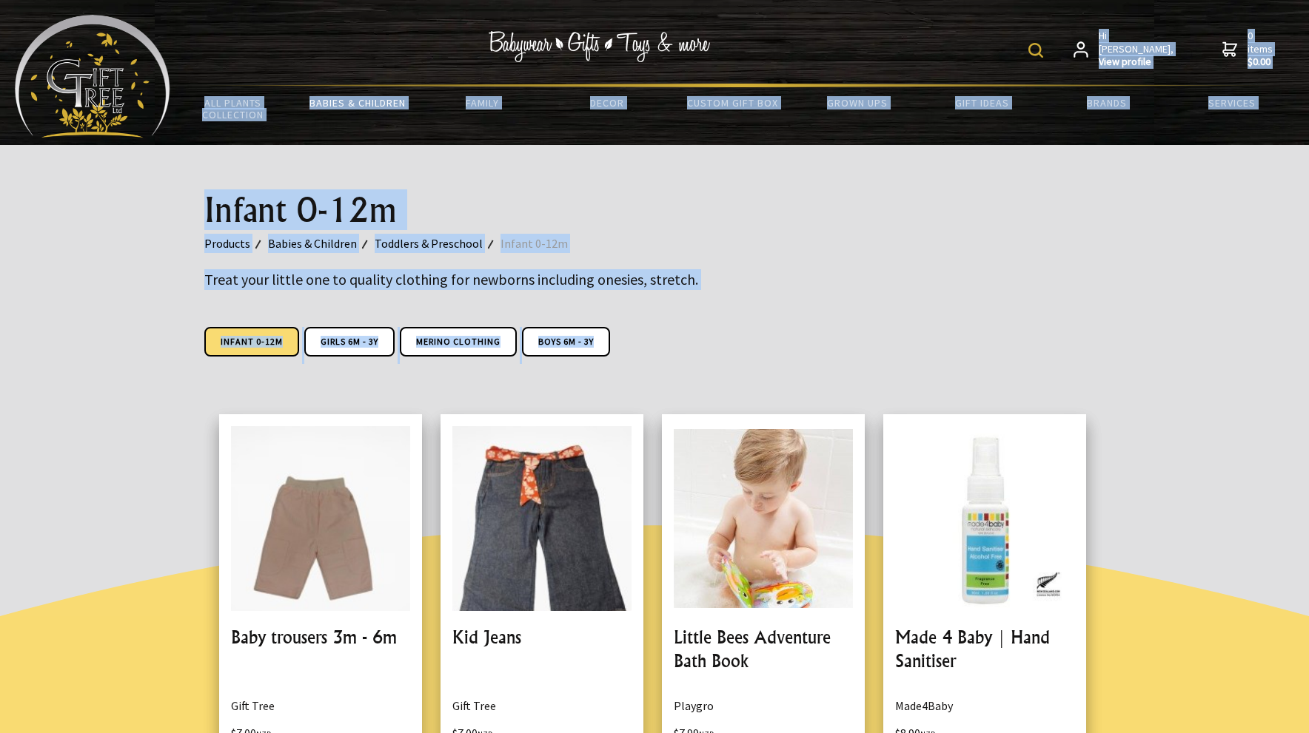
drag, startPoint x: 1198, startPoint y: 550, endPoint x: 1072, endPoint y: -95, distance: 657.6
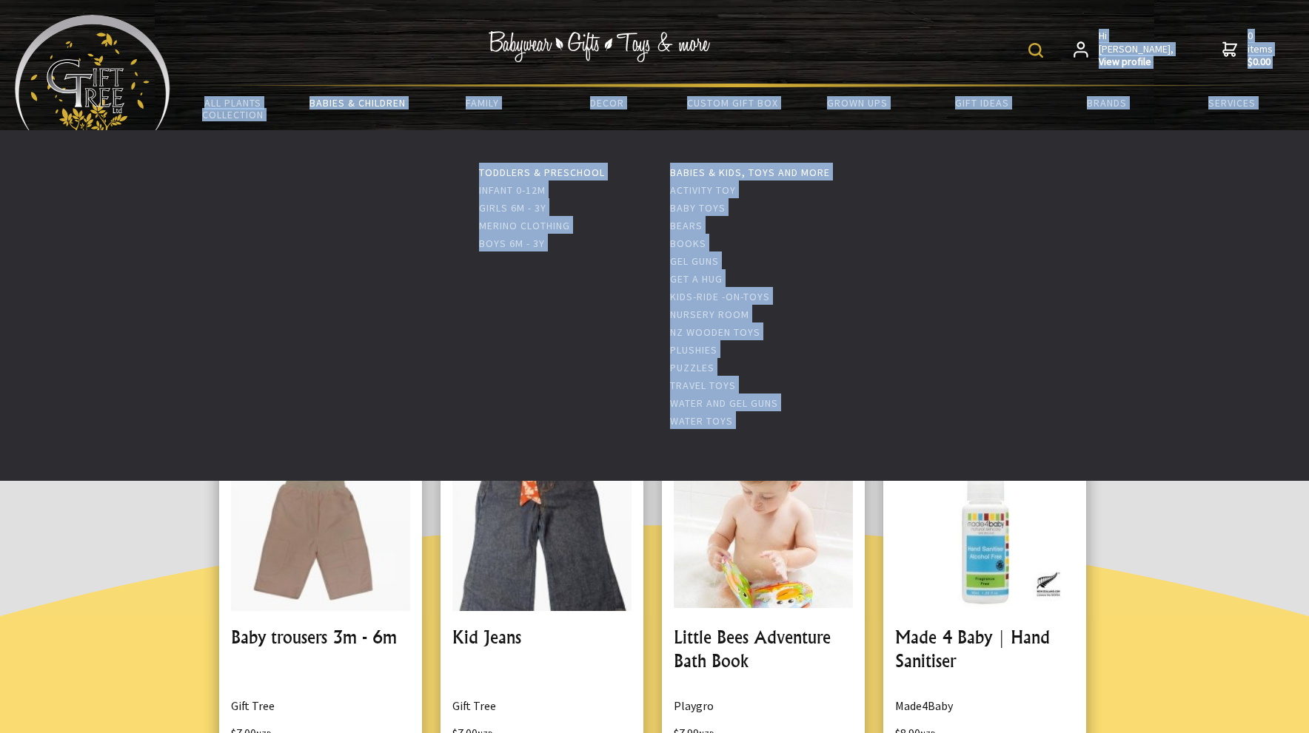
click at [362, 102] on link "Babies & Children" at bounding box center [357, 102] width 125 height 31
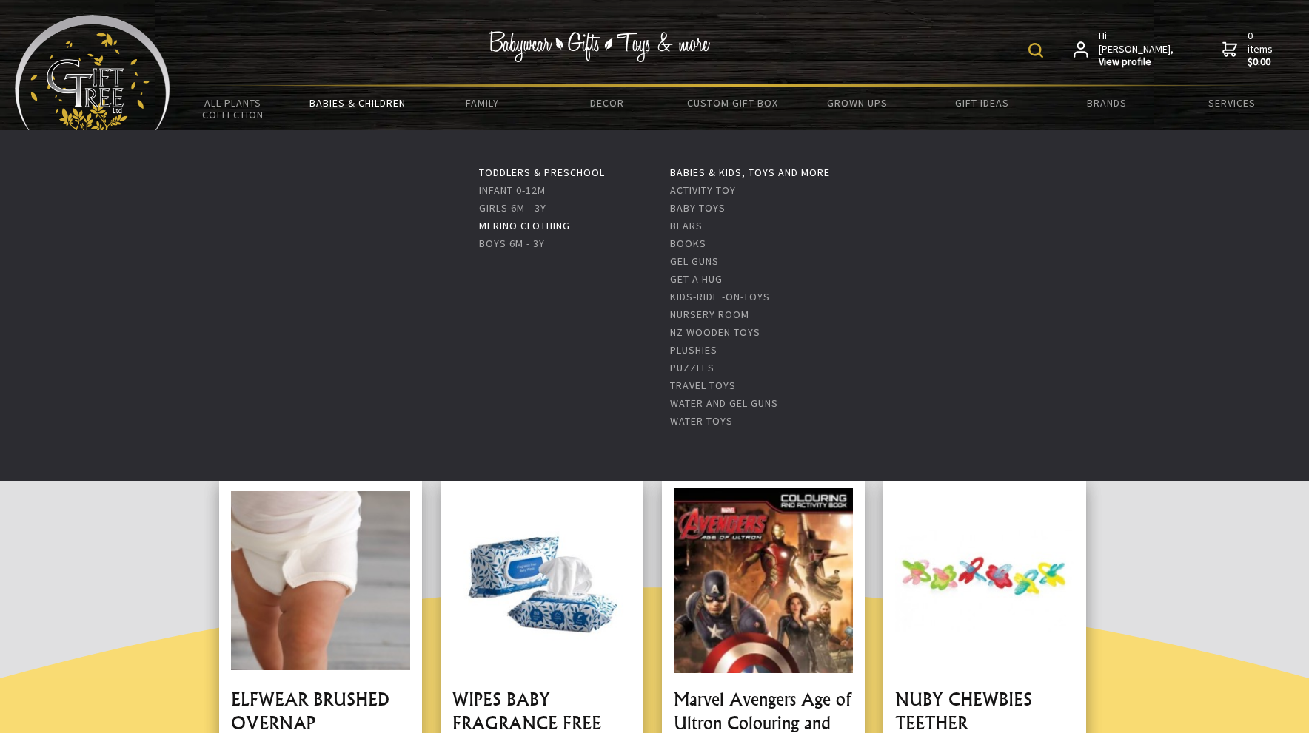
click at [483, 223] on link "Merino Clothing" at bounding box center [524, 225] width 91 height 13
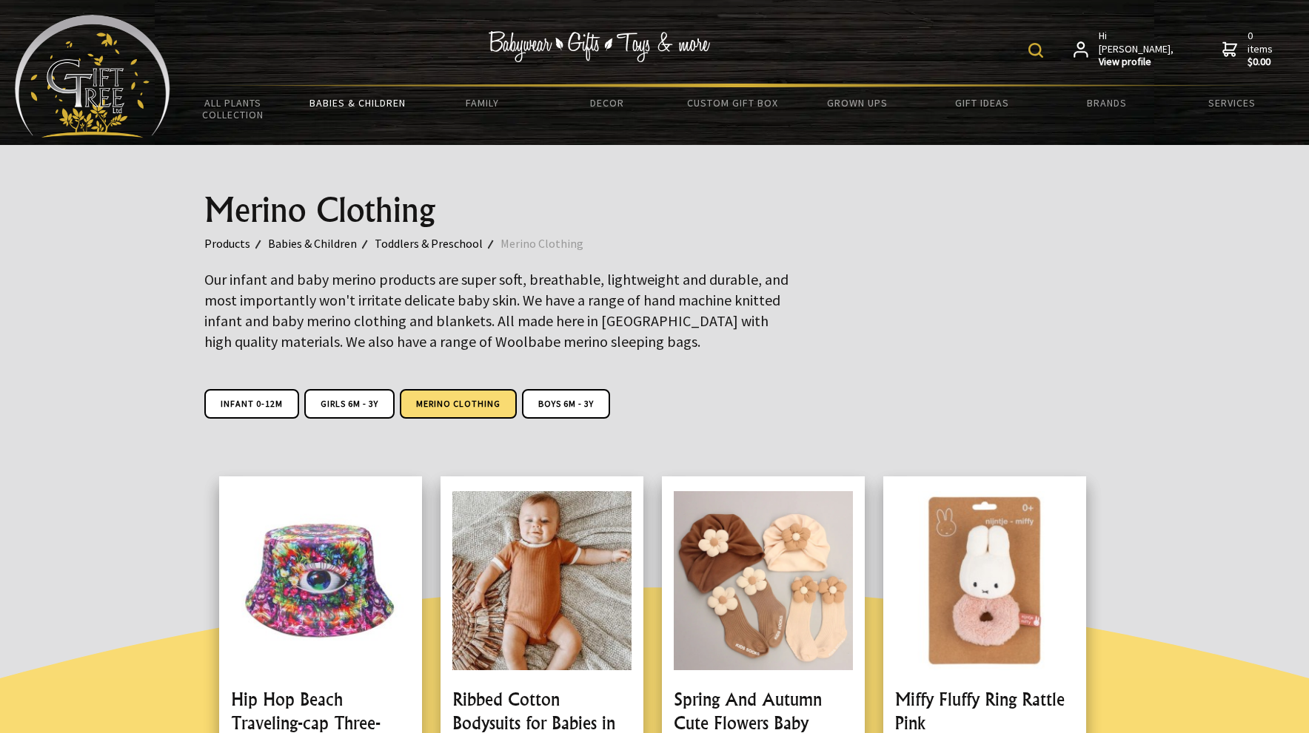
scroll to position [17, 0]
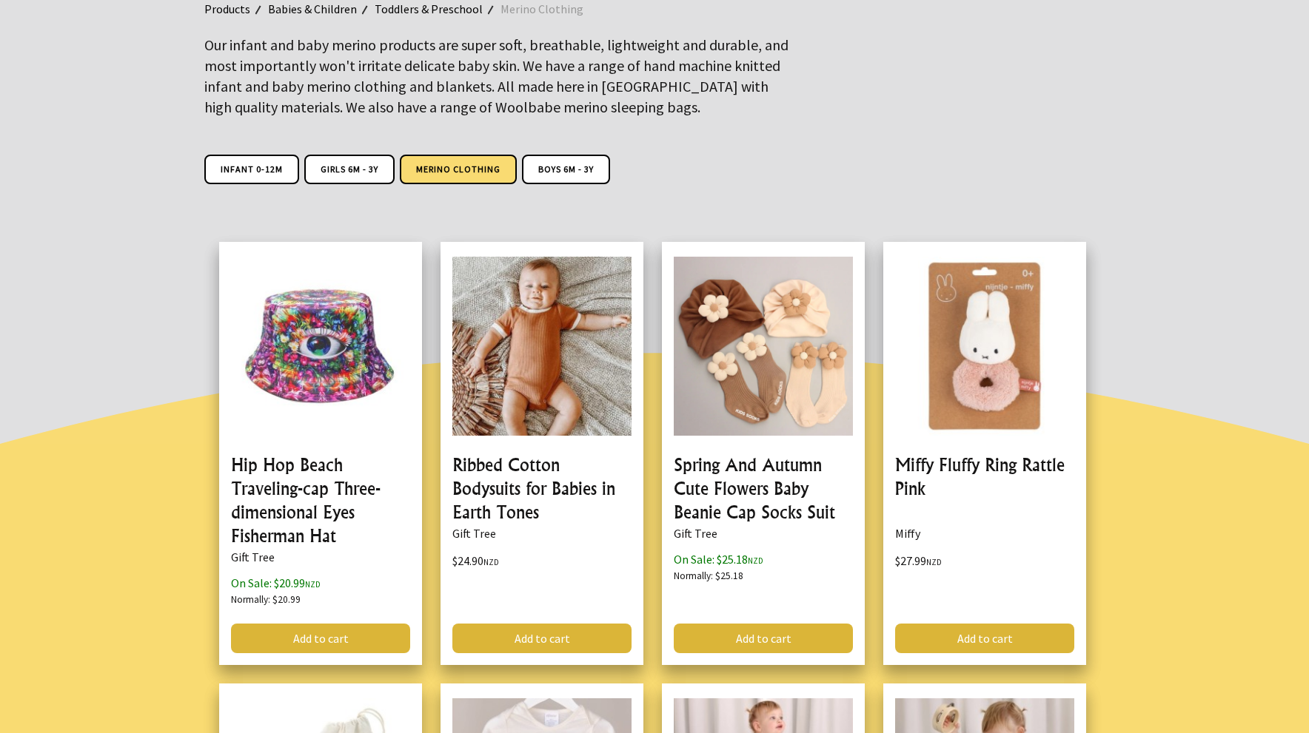
scroll to position [0, 0]
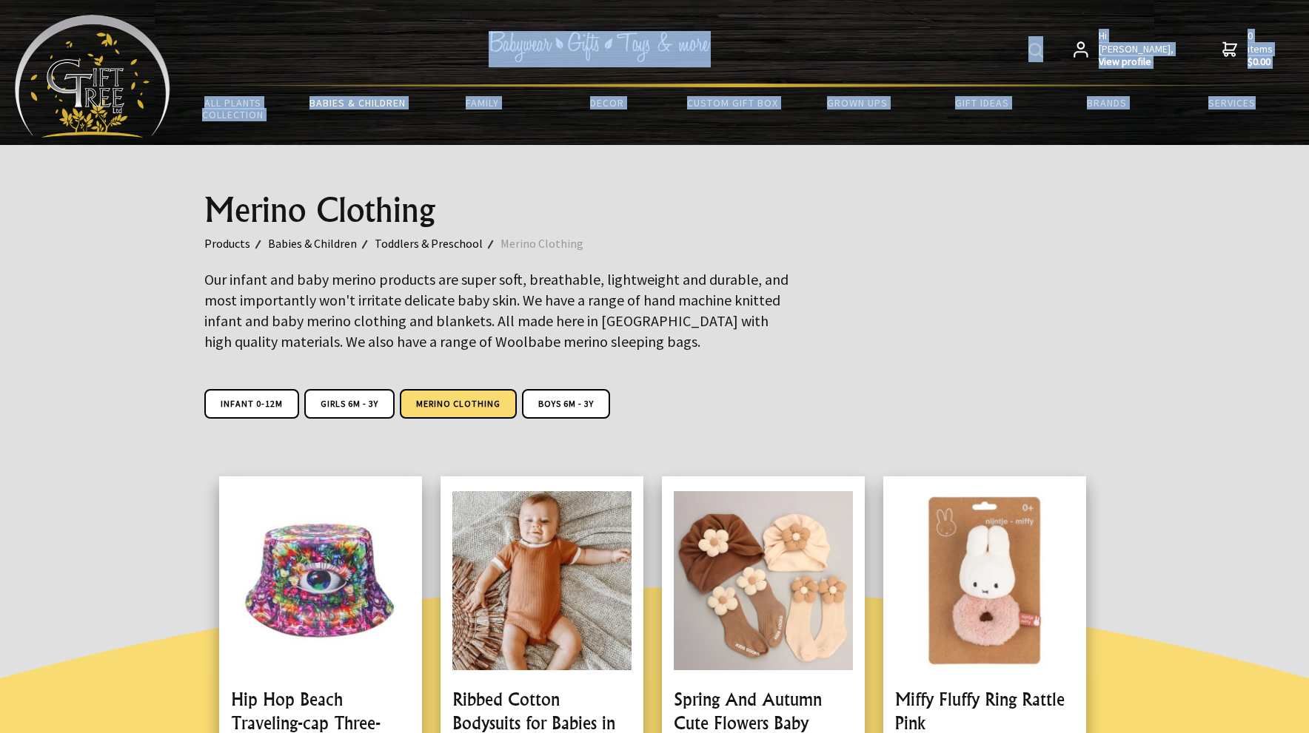
drag, startPoint x: 1121, startPoint y: 756, endPoint x: 823, endPoint y: -95, distance: 902.6
click at [1021, 47] on div "Hi [PERSON_NAME], View profile 0 items $0.00" at bounding box center [732, 49] width 1124 height 69
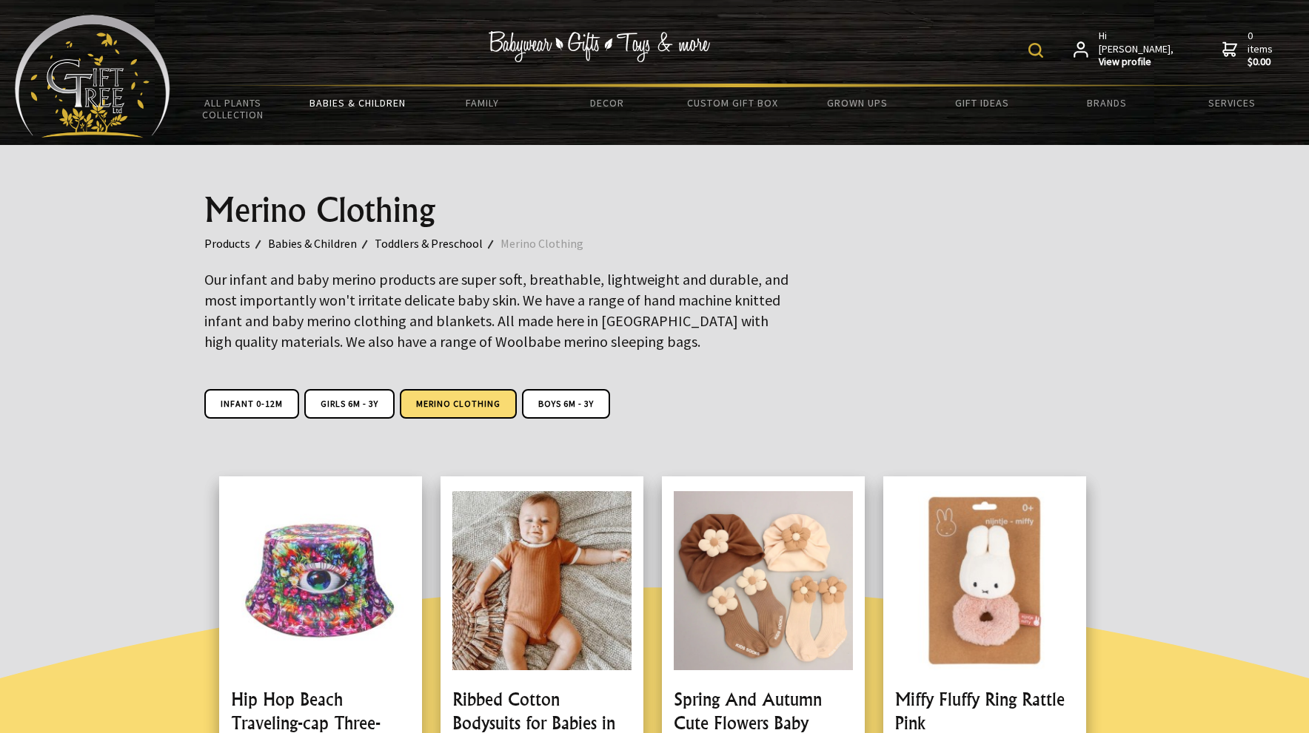
click at [1043, 52] on img at bounding box center [1035, 50] width 15 height 15
click at [959, 51] on input "text" at bounding box center [989, 48] width 121 height 25
type input "PYJAMAS"
click at [922, 50] on img at bounding box center [914, 50] width 15 height 15
click at [922, 50] on div "PYJAMAS Hi Patricia, View profile 0 items $0.00" at bounding box center [732, 49] width 1124 height 69
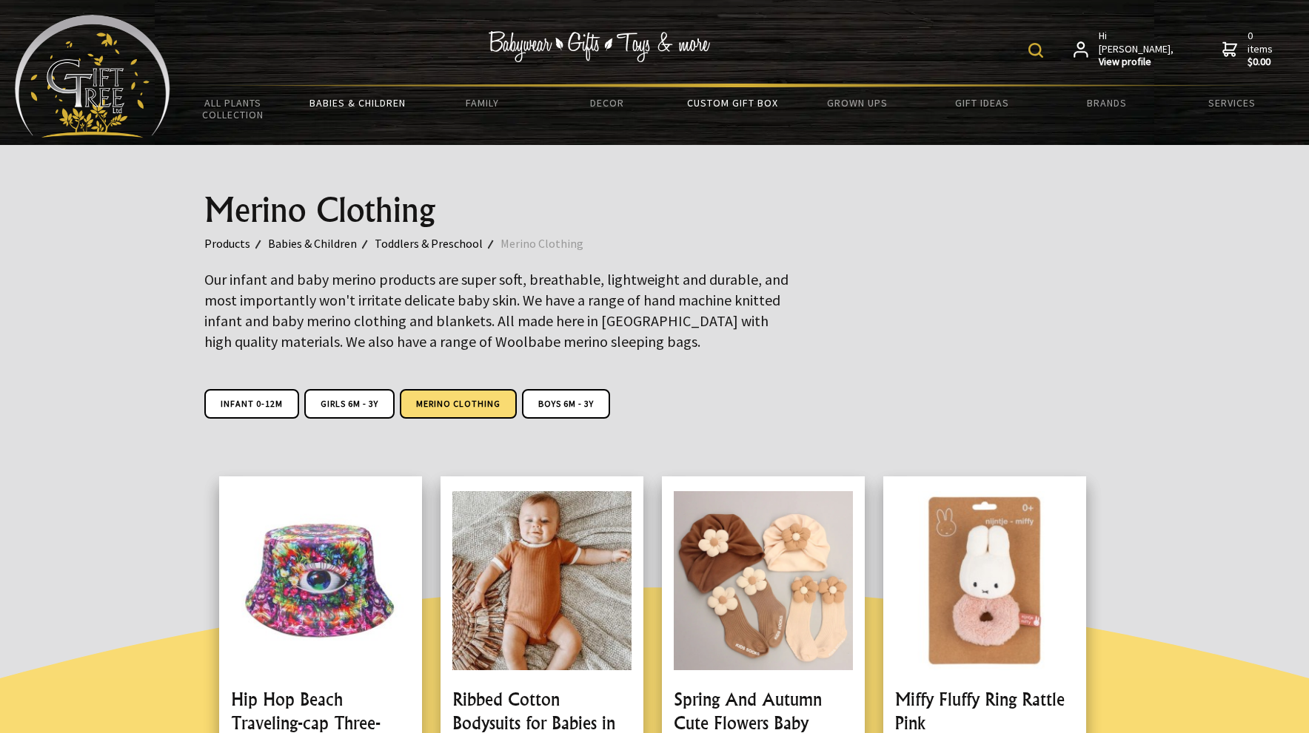
click at [736, 100] on link "Custom Gift Box" at bounding box center [732, 102] width 125 height 31
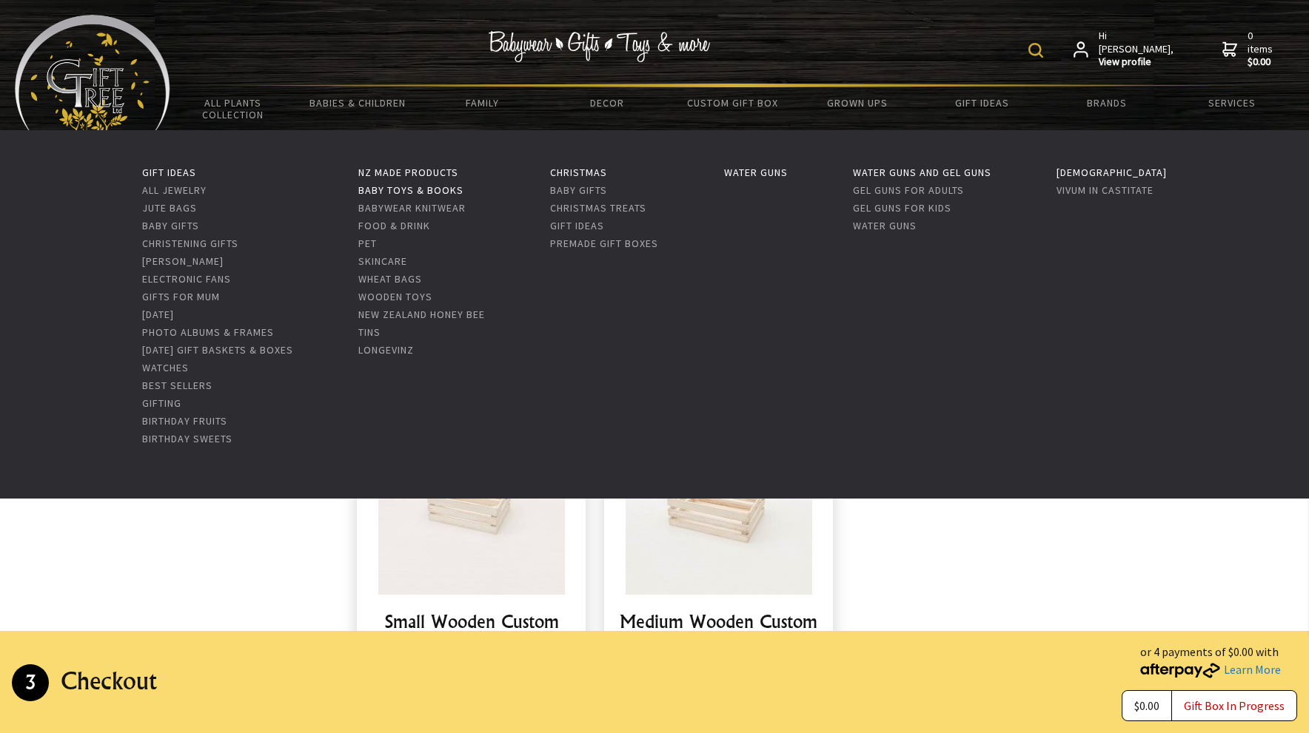
click at [454, 188] on link "Baby Toys & Books" at bounding box center [410, 190] width 105 height 13
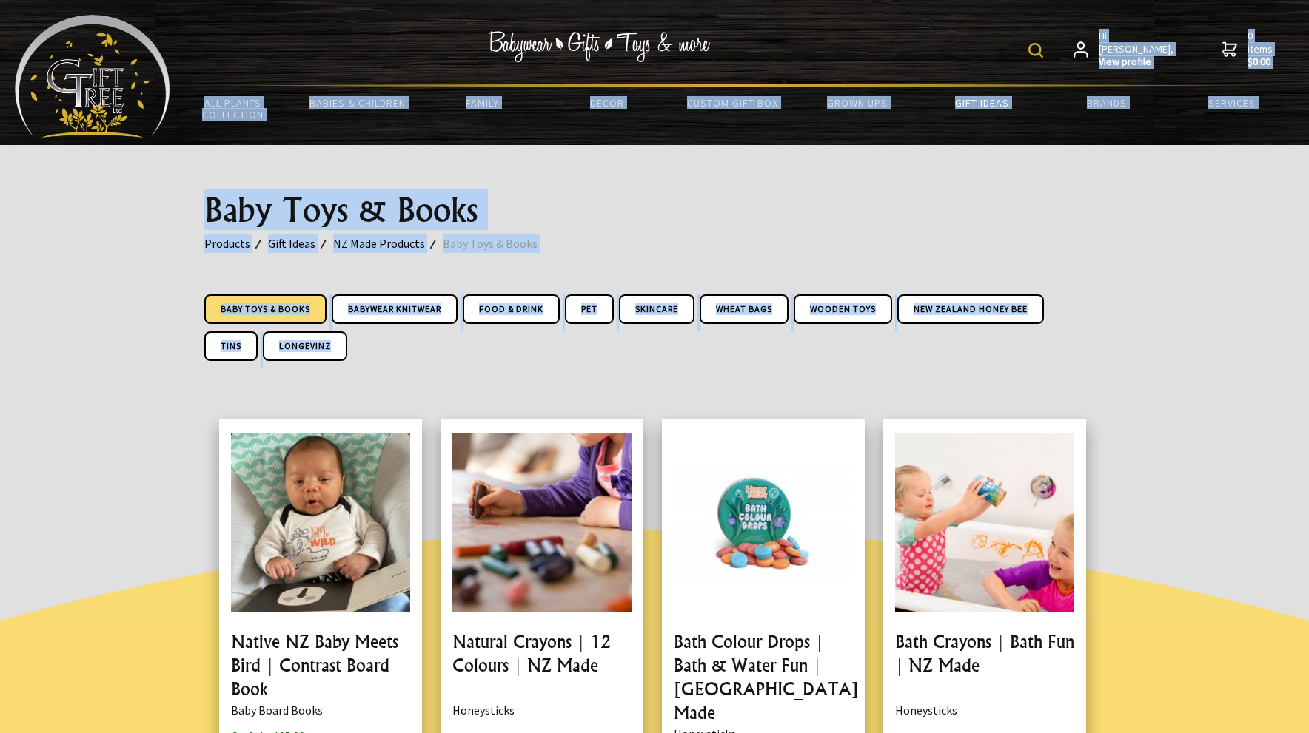
drag, startPoint x: 1230, startPoint y: 457, endPoint x: 1099, endPoint y: -93, distance: 565.3
click at [299, 307] on link "Baby Toys & Books" at bounding box center [265, 310] width 122 height 30
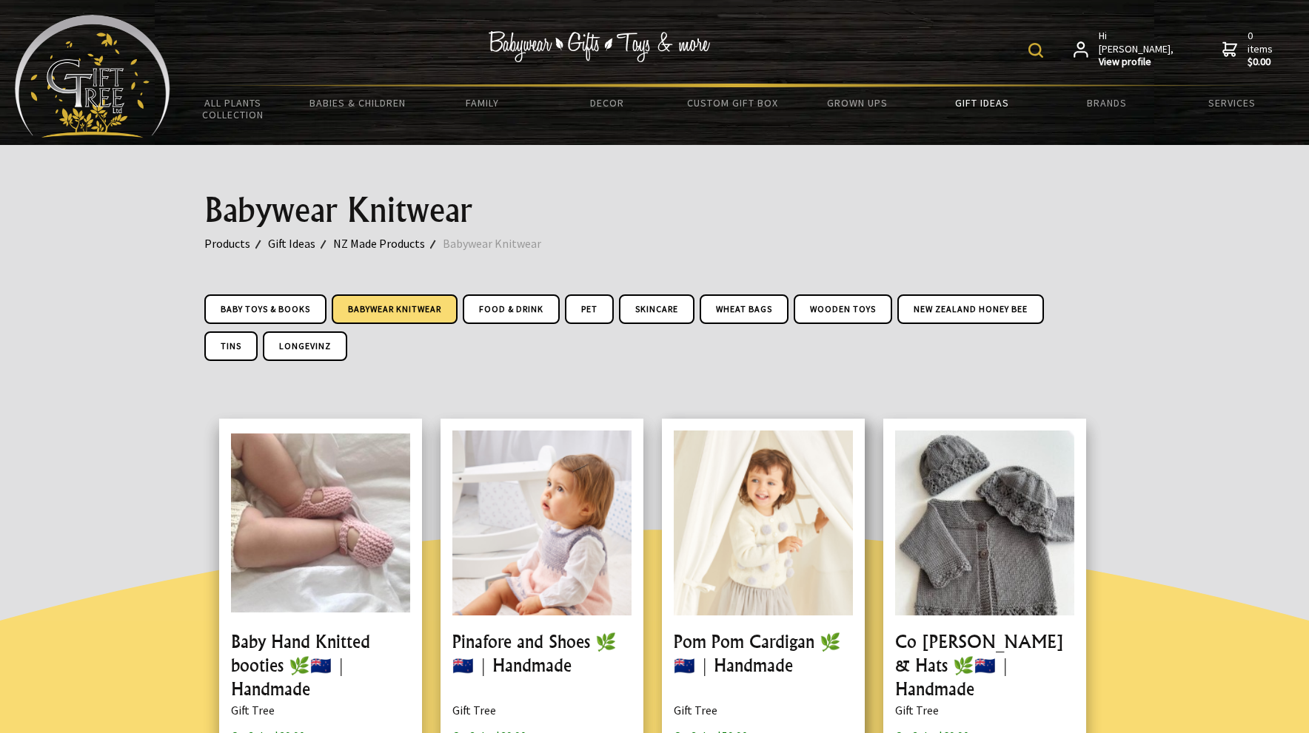
click at [785, 546] on link at bounding box center [763, 619] width 203 height 400
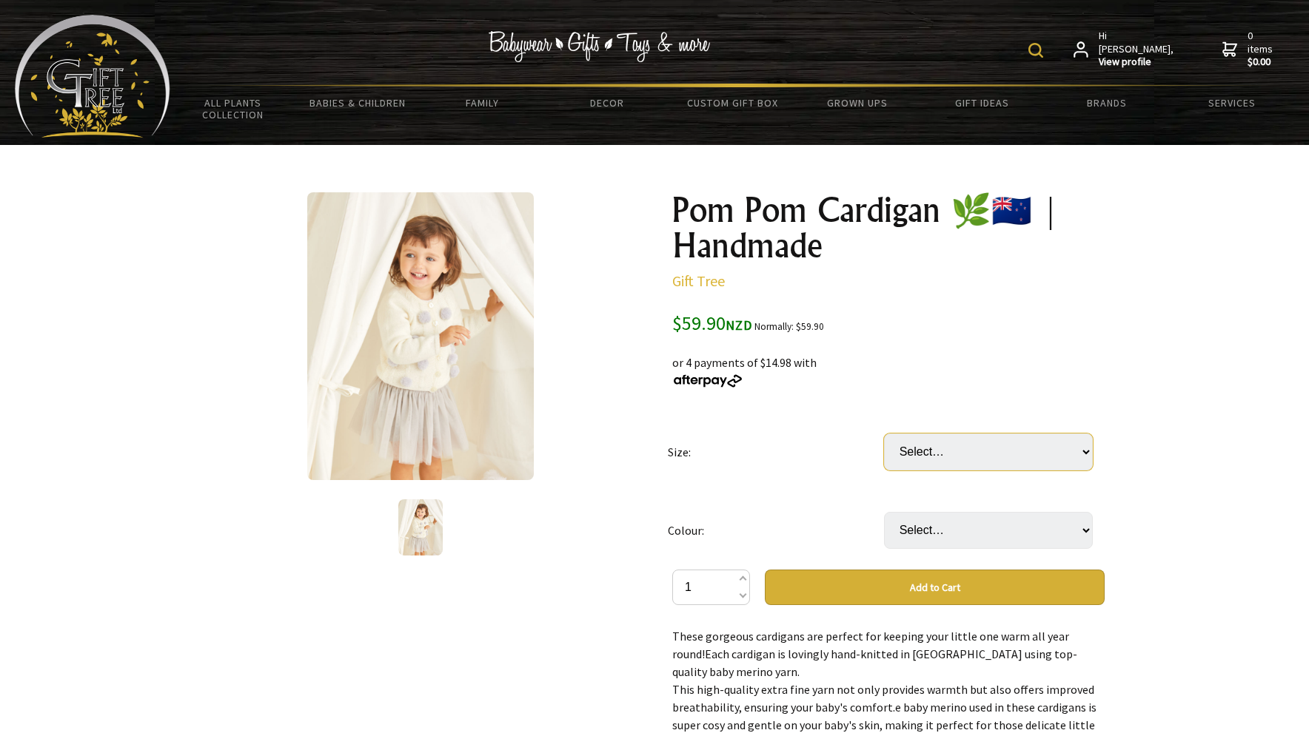
select select "3-4 Years"
select select "Pink"
click at [427, 531] on img at bounding box center [420, 528] width 44 height 56
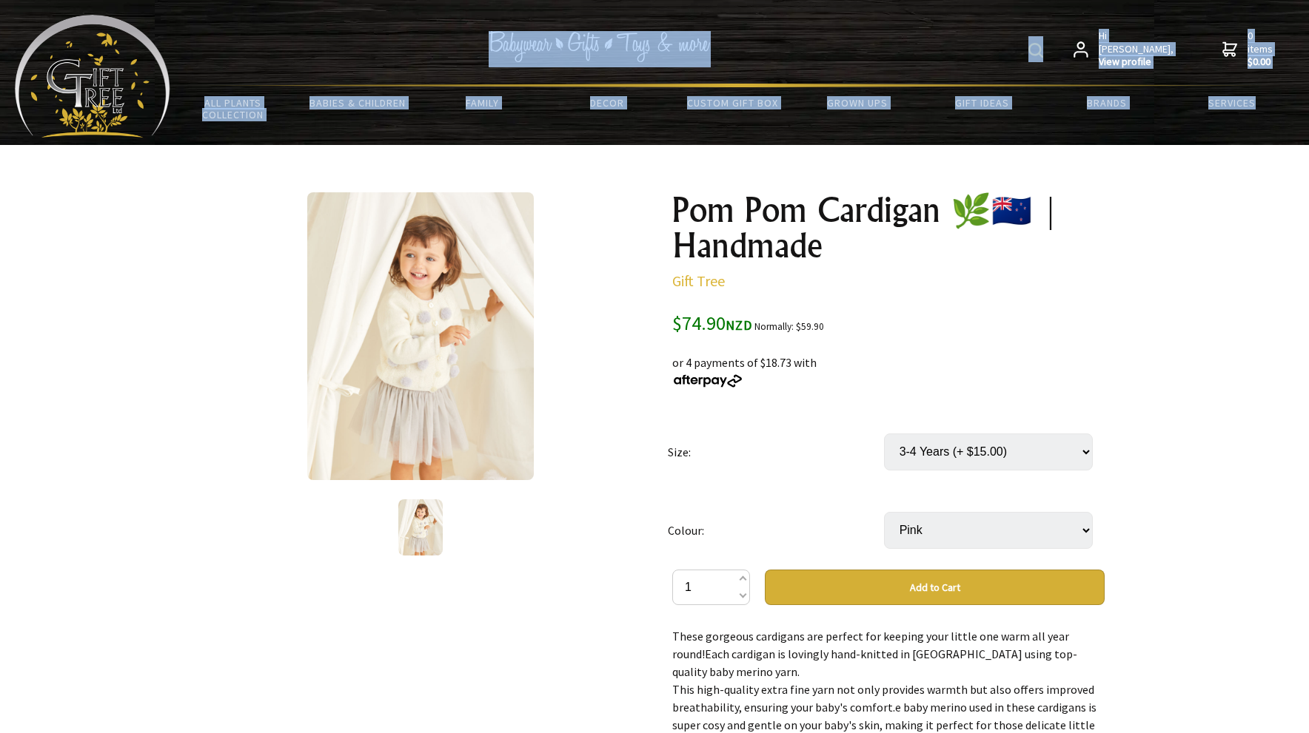
drag, startPoint x: 1212, startPoint y: 607, endPoint x: 832, endPoint y: -95, distance: 798.5
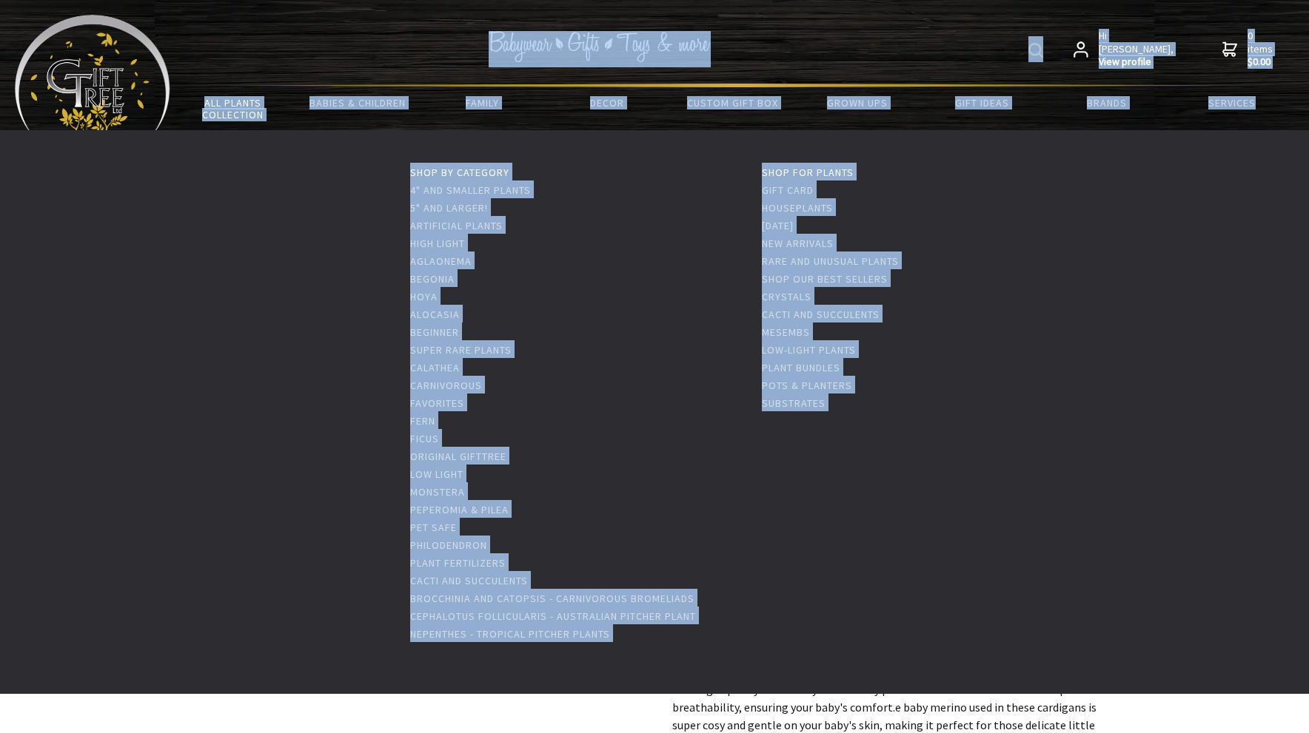
click at [212, 101] on link "All Plants Collection" at bounding box center [232, 108] width 125 height 43
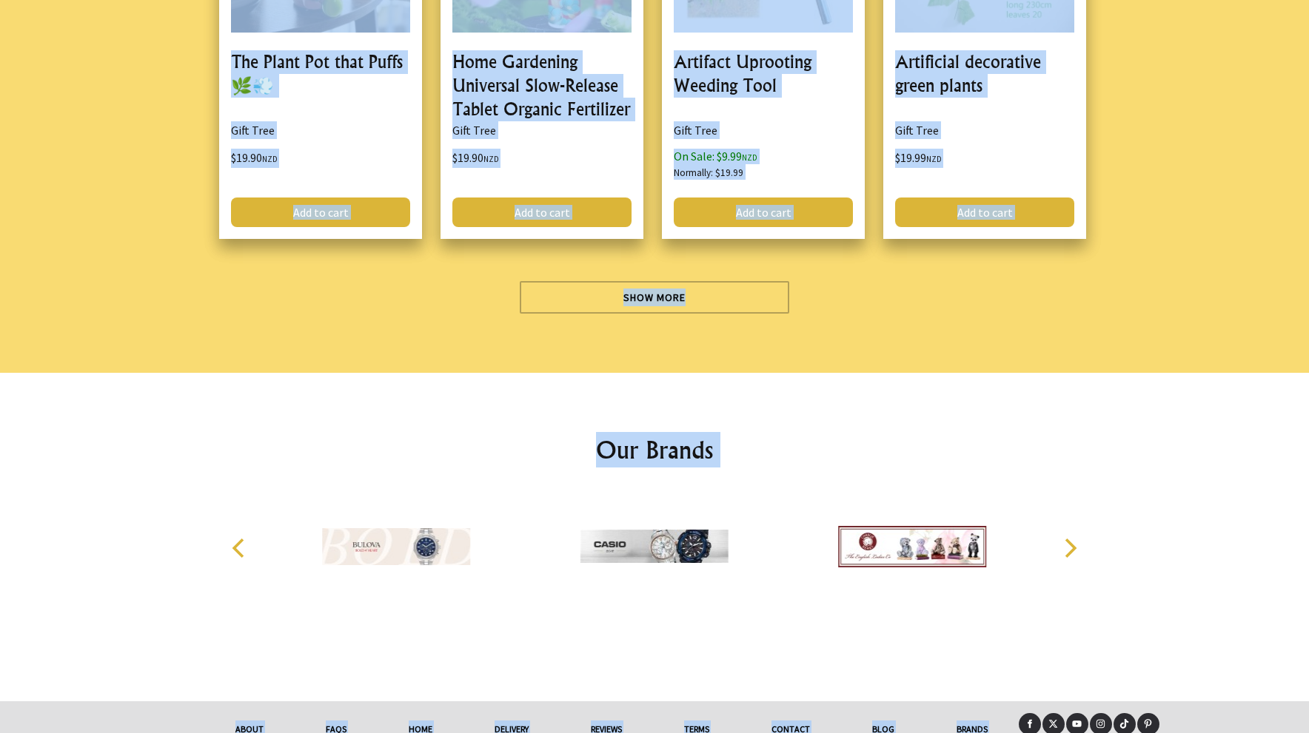
scroll to position [4408, 0]
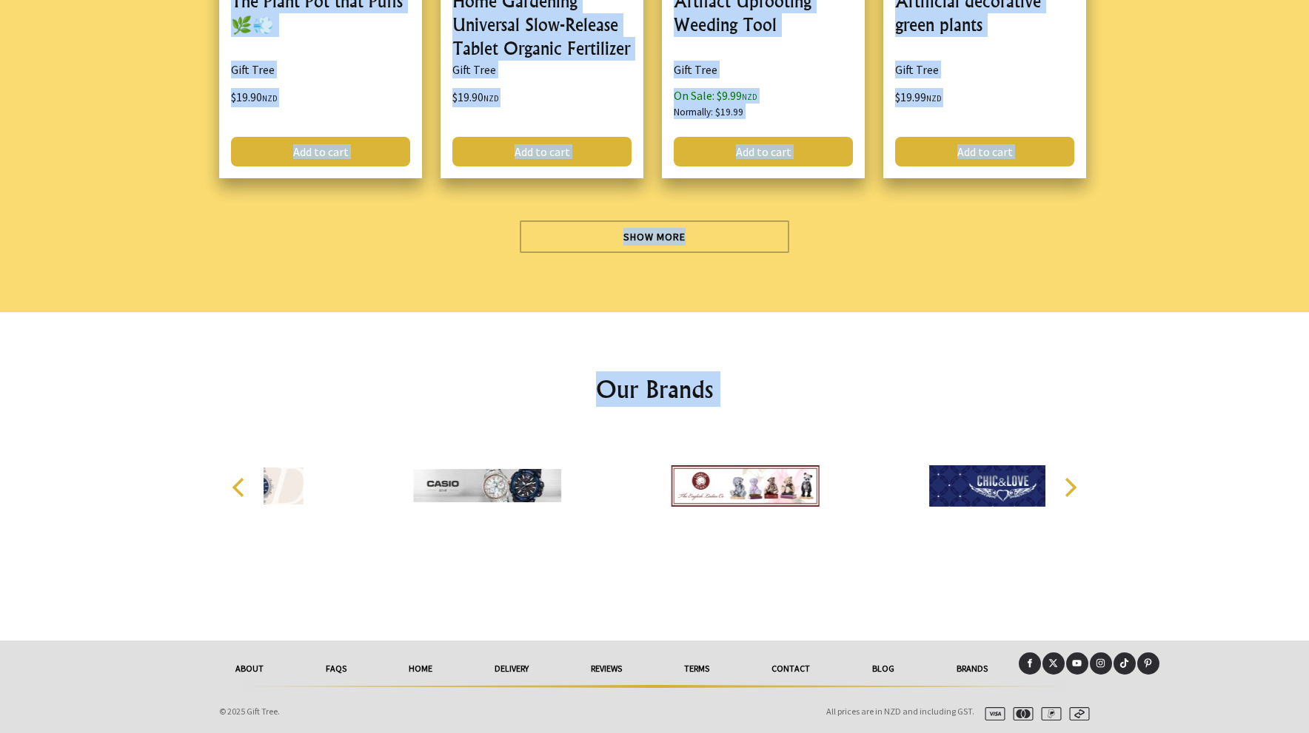
drag, startPoint x: 1221, startPoint y: 604, endPoint x: 1146, endPoint y: 624, distance: 77.4
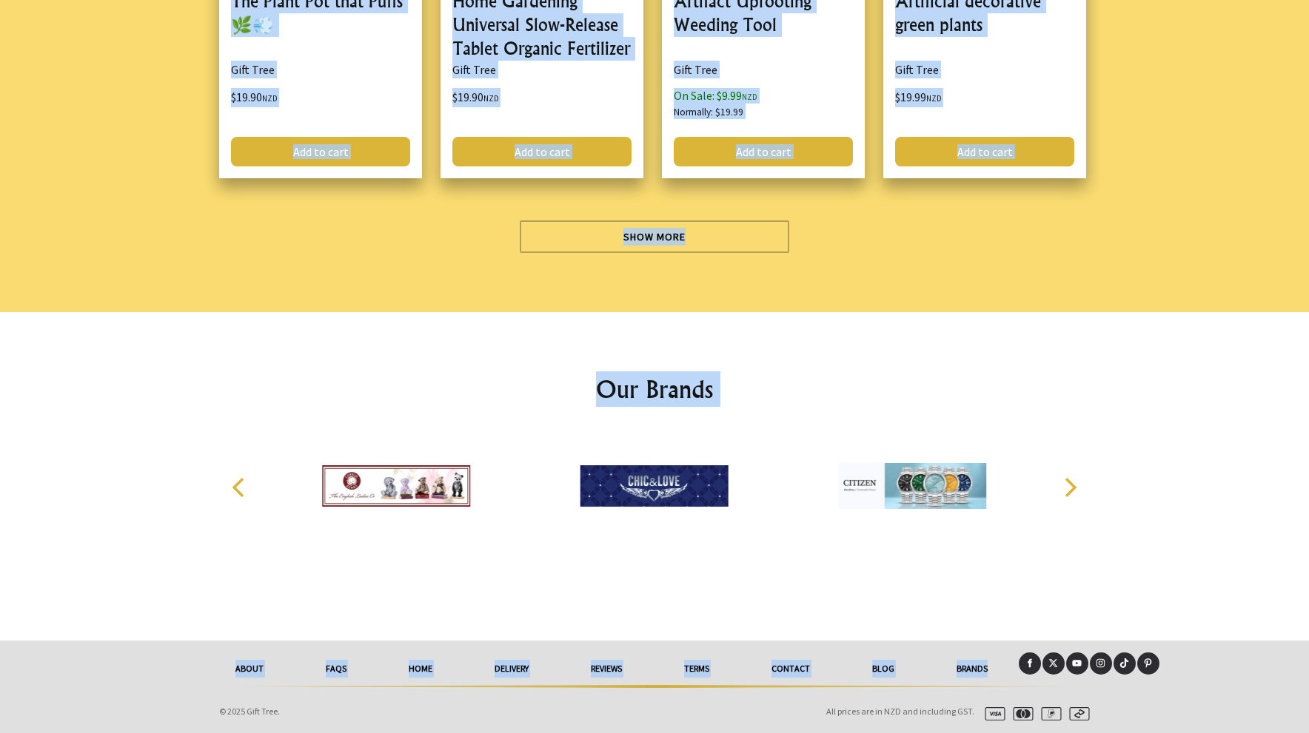
click at [363, 490] on img at bounding box center [397, 486] width 148 height 111
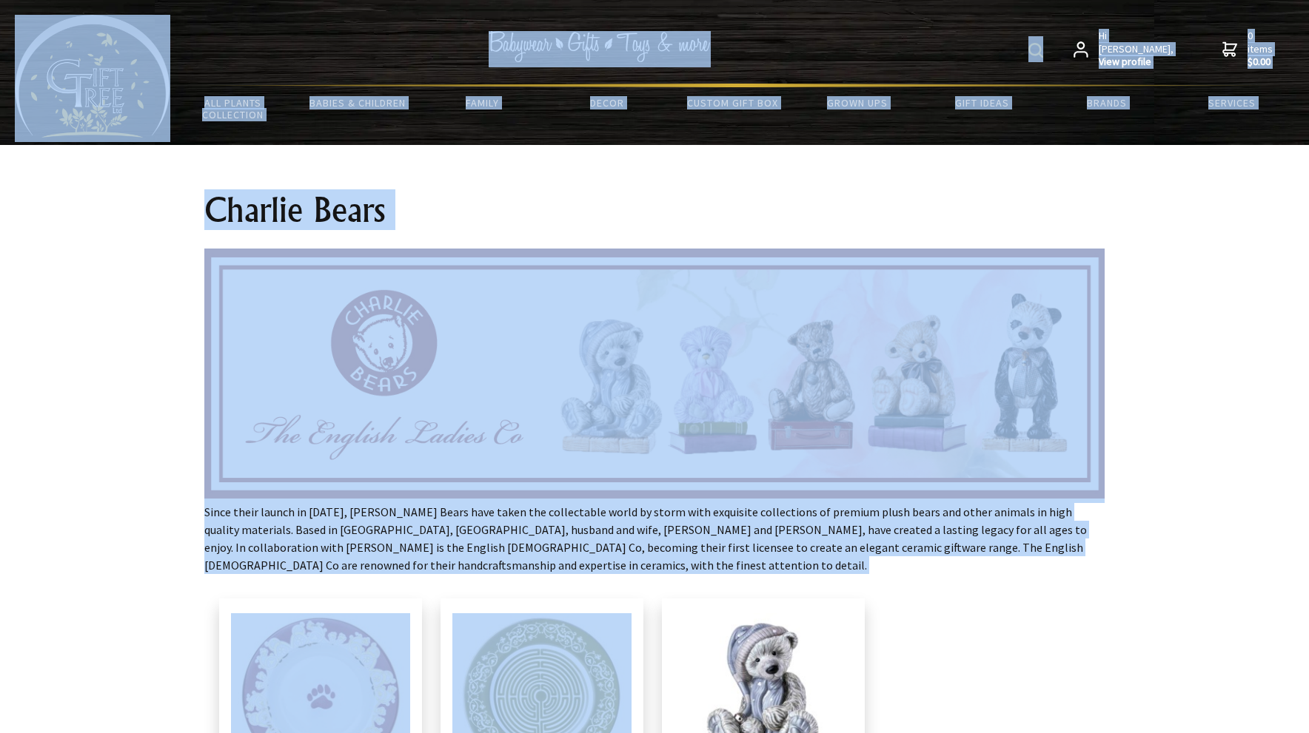
drag, startPoint x: 1022, startPoint y: 563, endPoint x: 24, endPoint y: -92, distance: 1193.5
